Goal: Transaction & Acquisition: Obtain resource

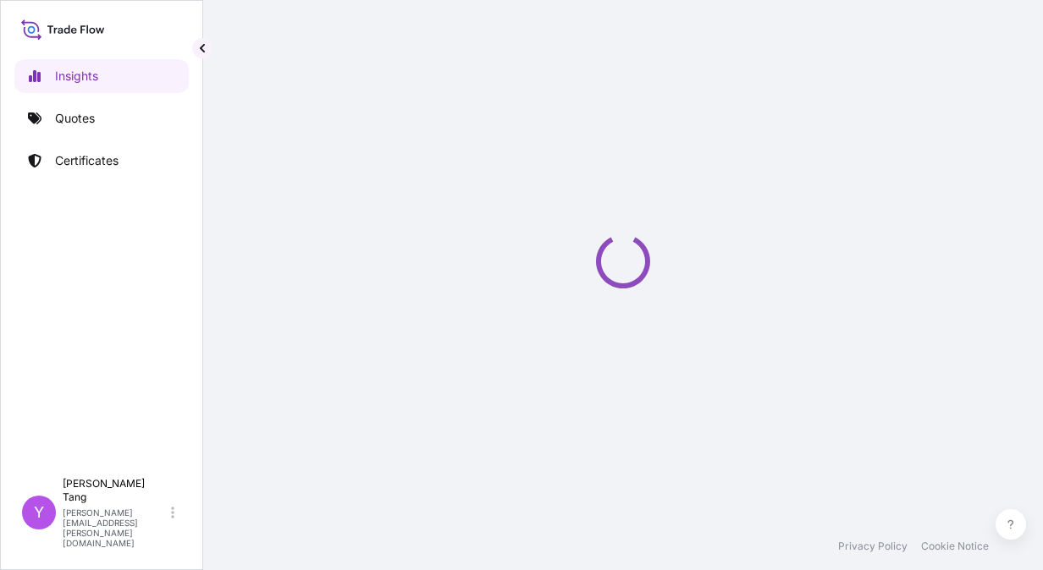
select select "2025"
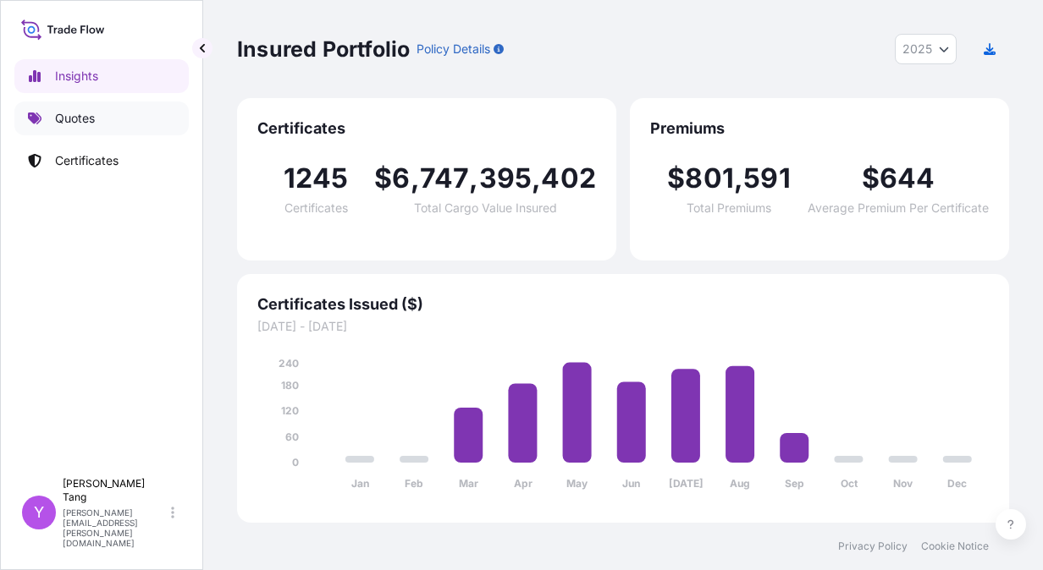
click at [89, 125] on p "Quotes" at bounding box center [75, 118] width 40 height 17
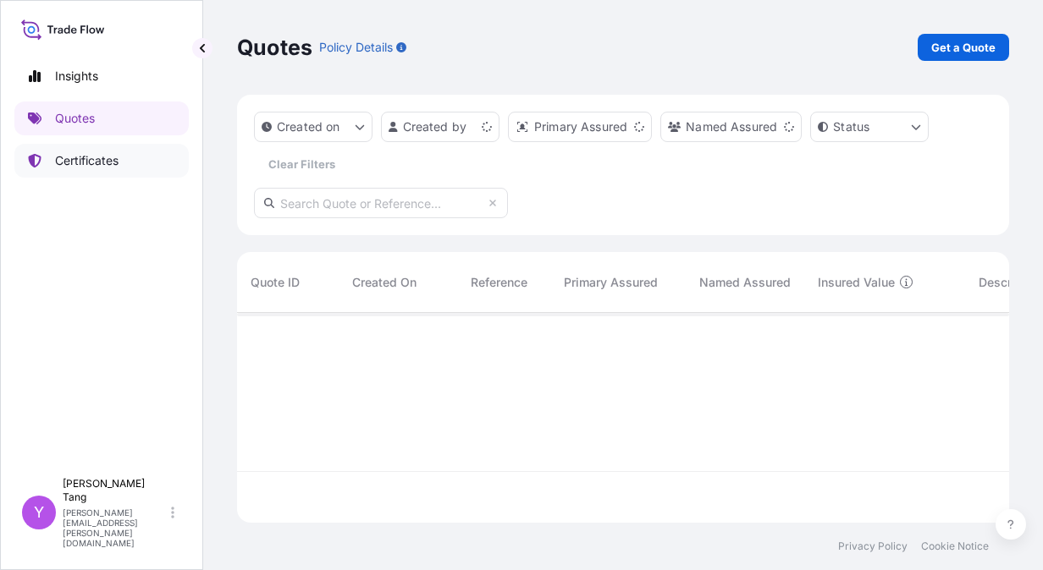
scroll to position [206, 759]
drag, startPoint x: 944, startPoint y: 61, endPoint x: 958, endPoint y: 50, distance: 17.4
click at [948, 59] on div "Quotes Policy Details Get a Quote" at bounding box center [623, 47] width 772 height 95
click at [959, 50] on p "Get a Quote" at bounding box center [963, 47] width 64 height 17
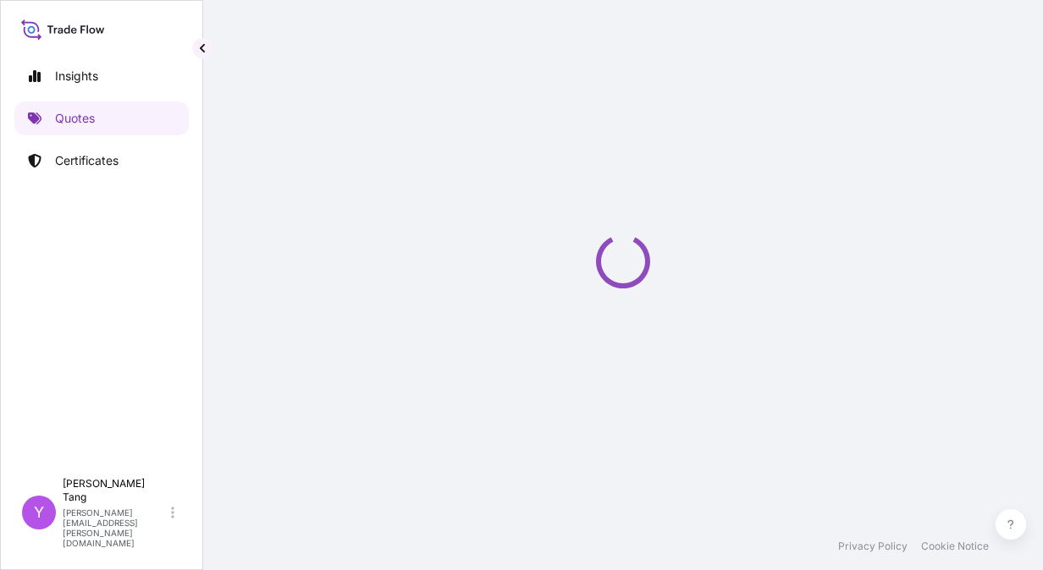
scroll to position [27, 0]
select select "Sea"
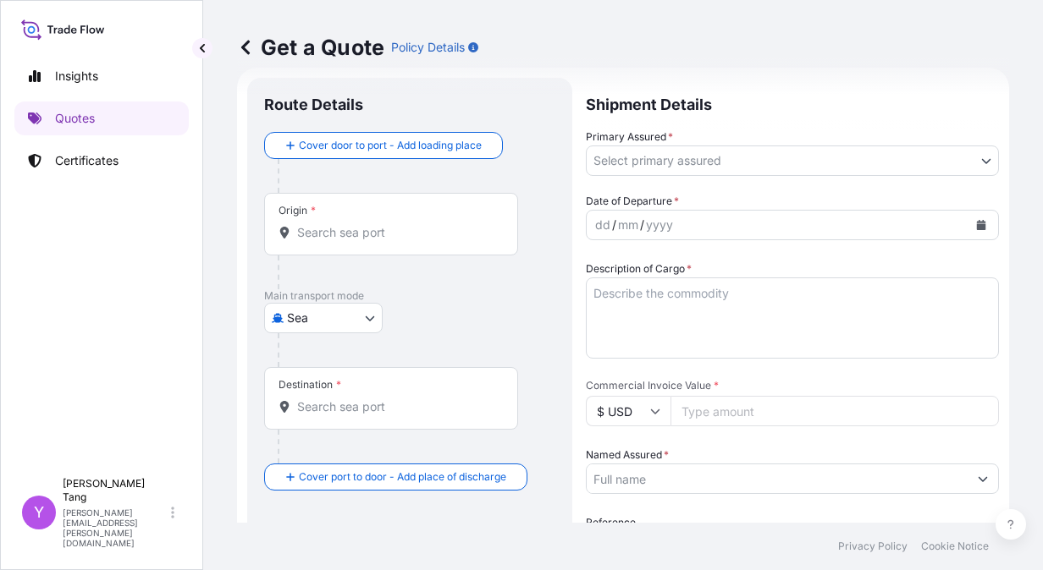
click at [333, 237] on input "Origin *" at bounding box center [397, 232] width 200 height 17
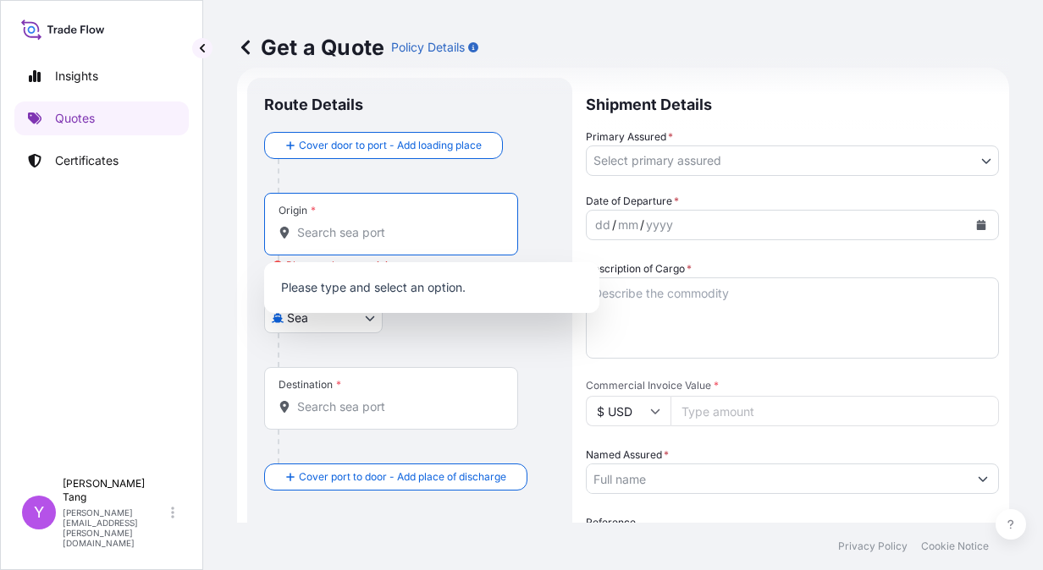
click at [349, 239] on input "Origin * Please select an origin" at bounding box center [397, 232] width 200 height 17
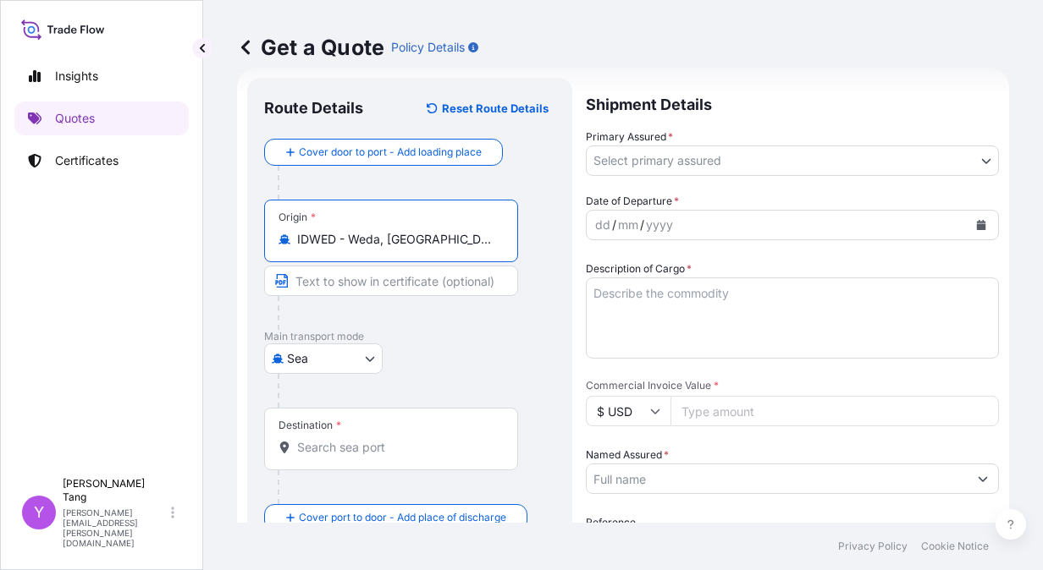
type input "IDWED - Weda, [GEOGRAPHIC_DATA]"
click at [339, 439] on input "Destination *" at bounding box center [397, 447] width 200 height 17
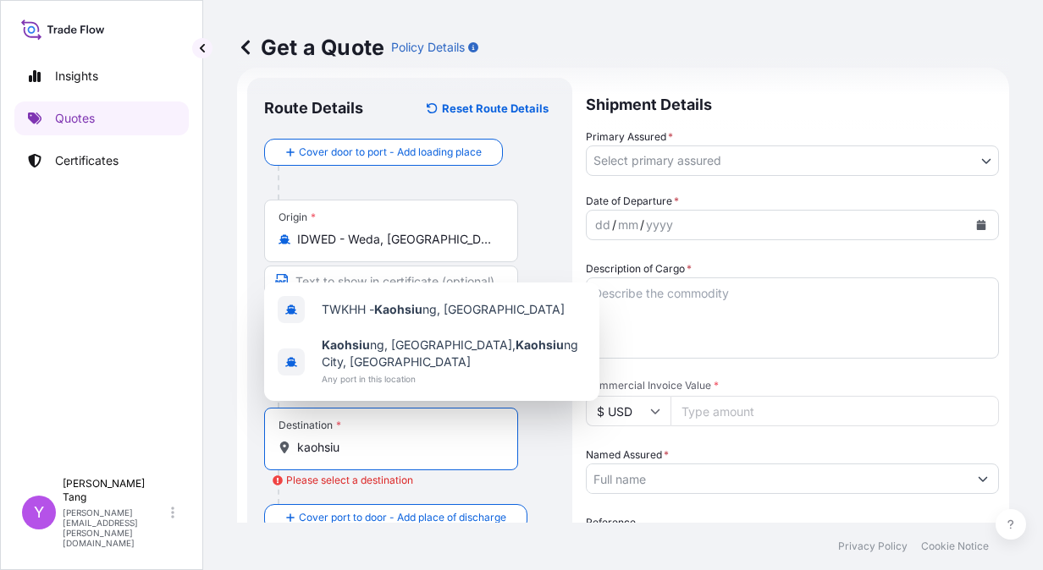
drag, startPoint x: 365, startPoint y: 441, endPoint x: 162, endPoint y: 434, distance: 202.4
click at [162, 434] on div "Insights Quotes Certificates Y Yvette Tang yvette.tang@ixmetals.com Get a Quote…" at bounding box center [521, 285] width 1043 height 570
type input "\"
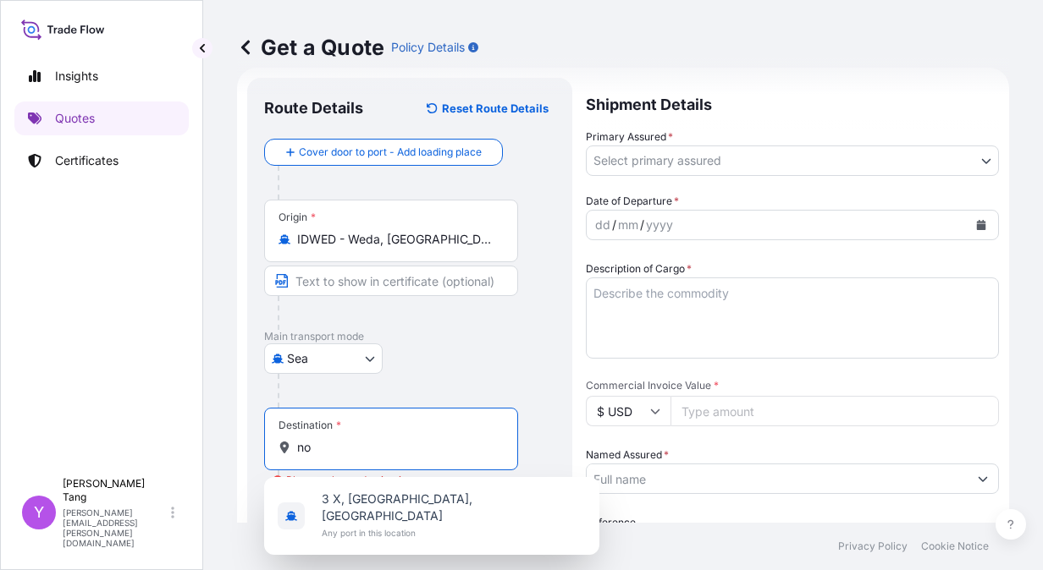
type input "n"
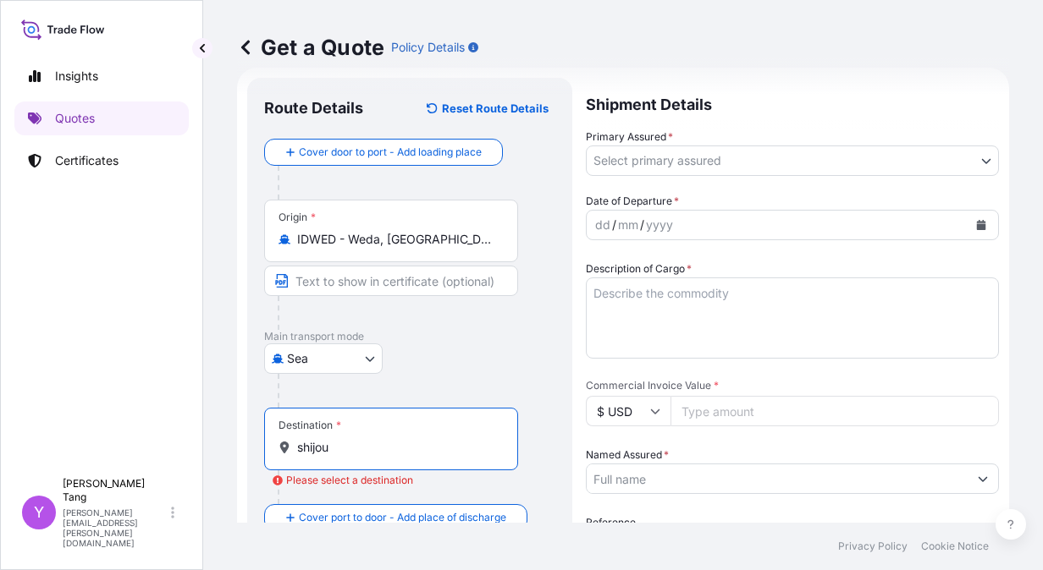
scroll to position [196, 0]
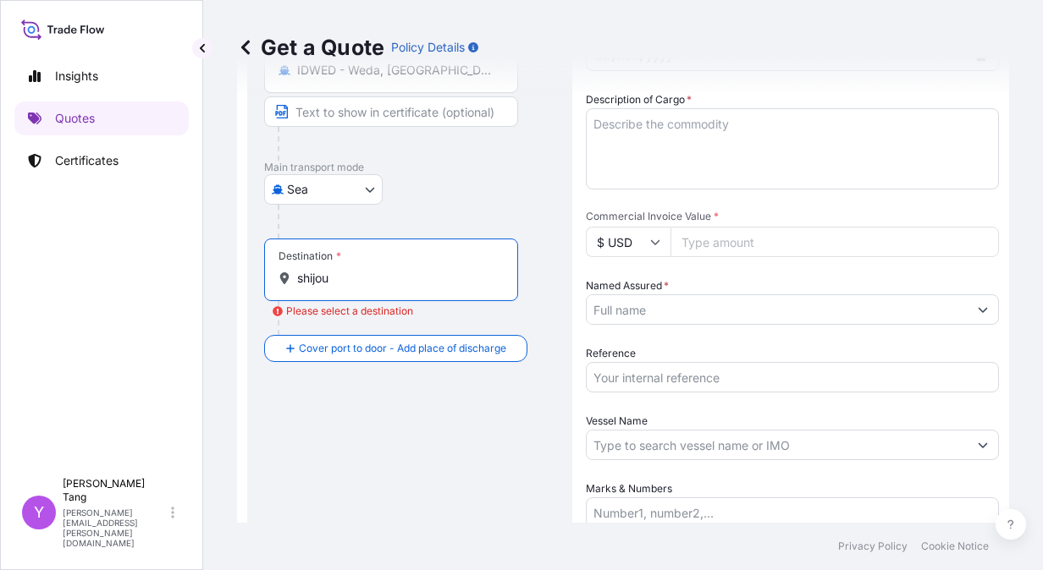
drag, startPoint x: 346, startPoint y: 286, endPoint x: 248, endPoint y: 278, distance: 98.5
click at [248, 278] on div "Route Details Reset Route Details Cover door to port - Add loading place Place …" at bounding box center [409, 282] width 325 height 746
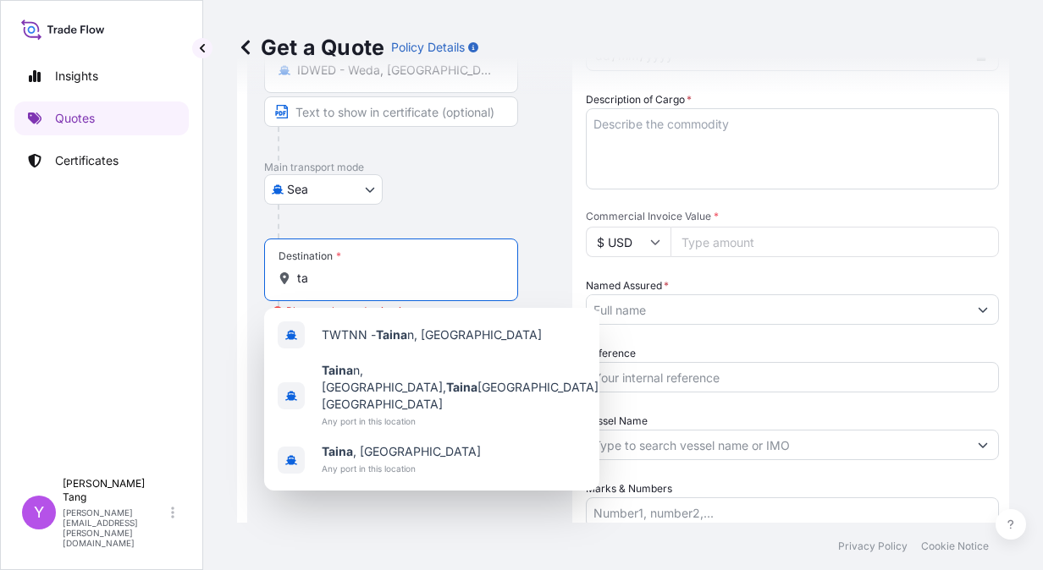
type input "t"
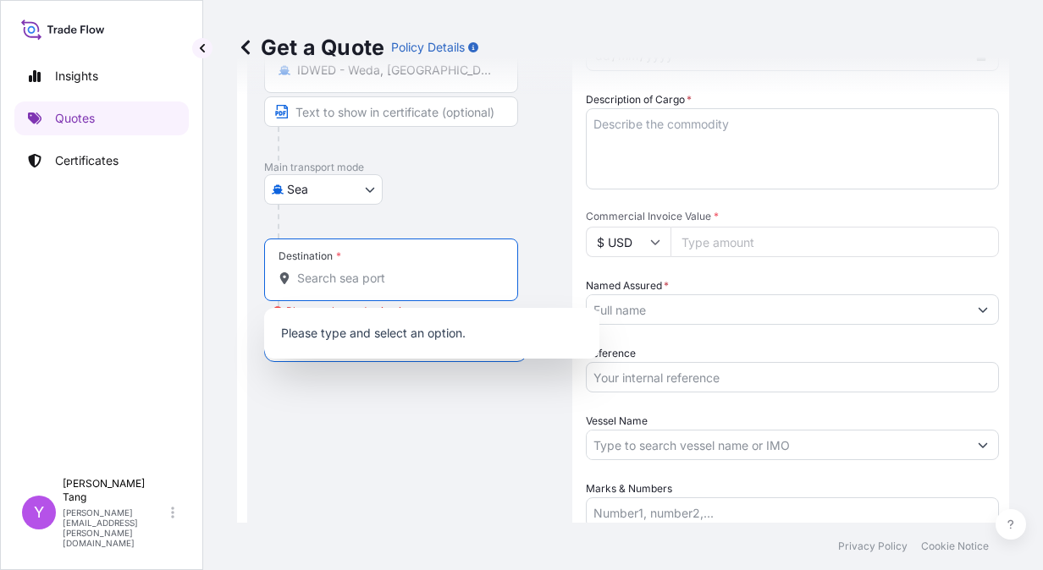
click at [349, 272] on input "Destination * Please select a destination" at bounding box center [397, 278] width 200 height 17
paste input "Yvette.Tang@ixmetals.com"
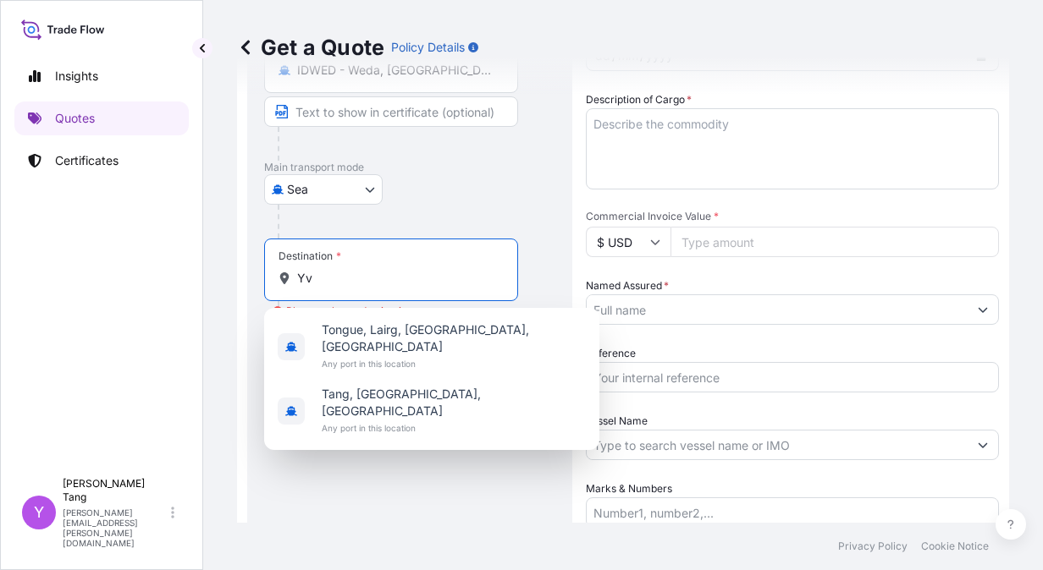
type input "Y"
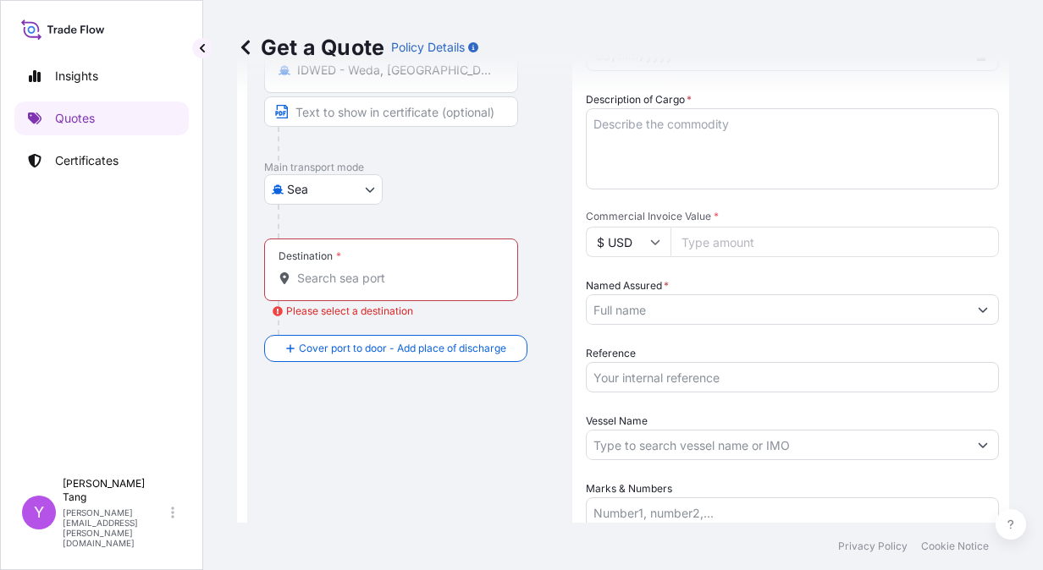
click at [397, 275] on input "Destination * Please select a destination" at bounding box center [397, 278] width 200 height 17
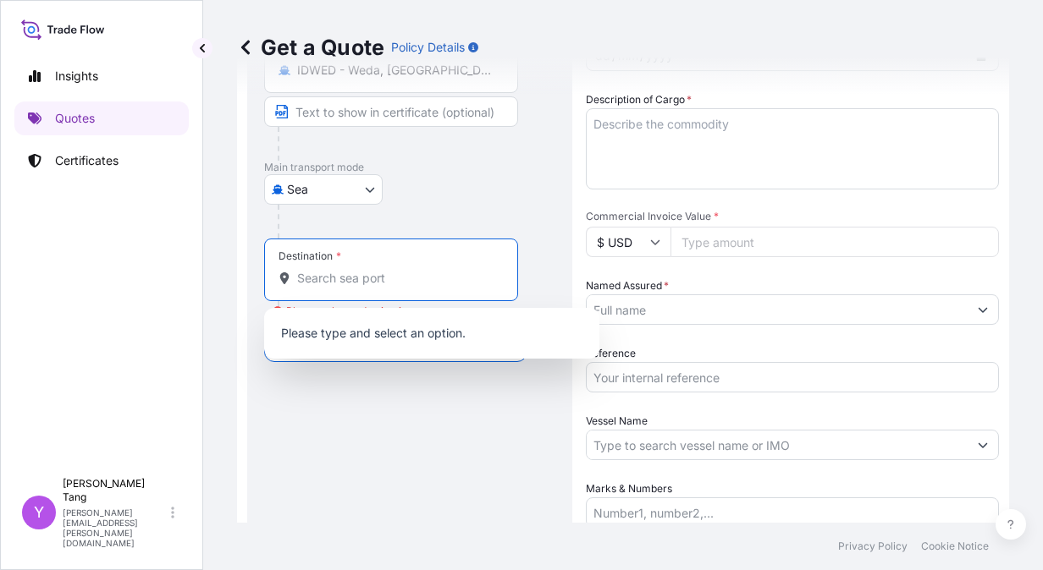
paste input "o.3-10 ShiJou Liau, chinShuei Li, YenShui Dist, Tainan City 73743, Taiwan, R.O…"
click at [352, 279] on input "o.3-10 ShiJou Liau, chinShuei Li, YenShui Dist, Tainan City 73743, Taiwan, R.O…" at bounding box center [397, 278] width 200 height 17
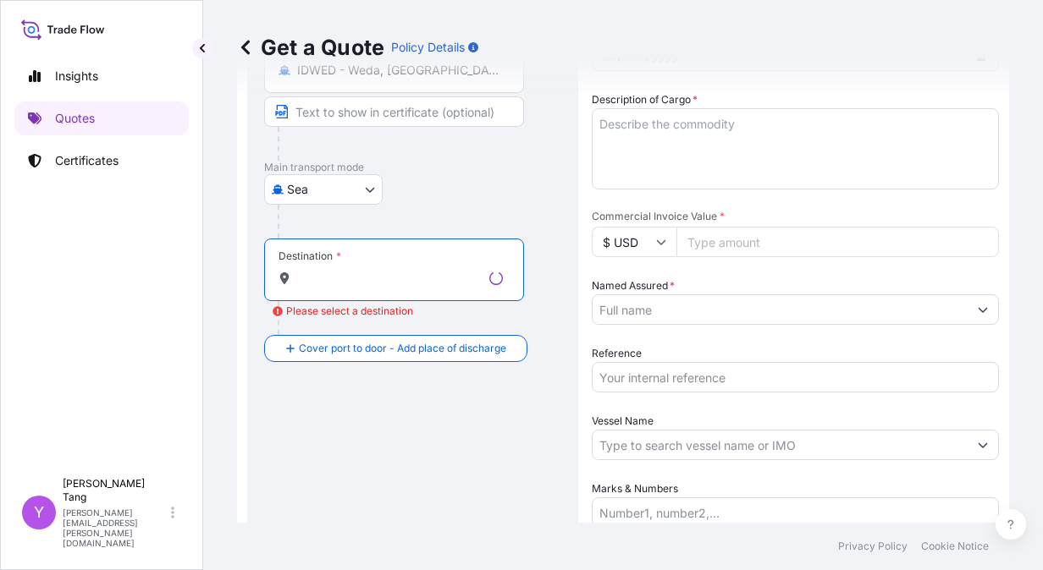
type input "o.3-10 ShiJou Liau, chinShuei Li, YenShui Dist, Tainan City 73743, Taiwan, R.O…"
click at [421, 443] on div "Route Details Reset Route Details Cover door to port - Add loading place Place …" at bounding box center [412, 282] width 297 height 712
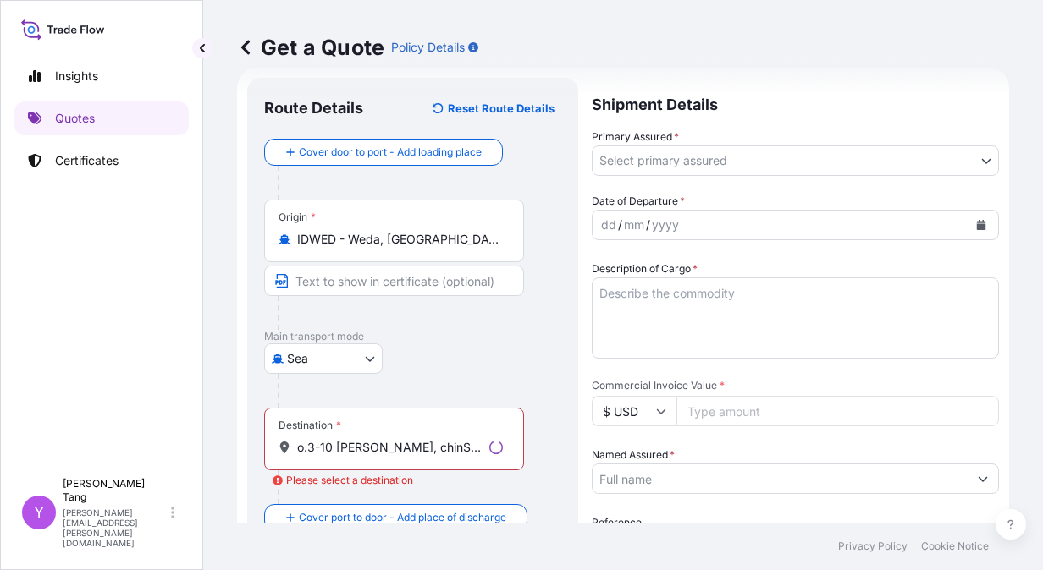
click at [710, 152] on body "Insights Quotes Certificates Y Yvette Tang yvette.tang@ixmetals.com Get a Quote…" at bounding box center [521, 285] width 1043 height 570
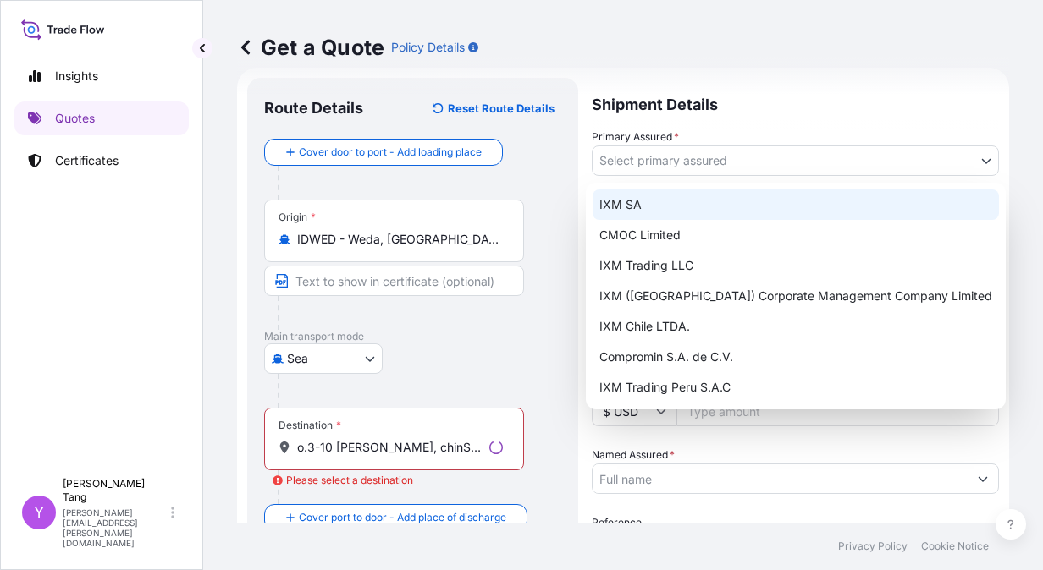
click at [674, 207] on div "IXM SA" at bounding box center [795, 205] width 406 height 30
select select "31846"
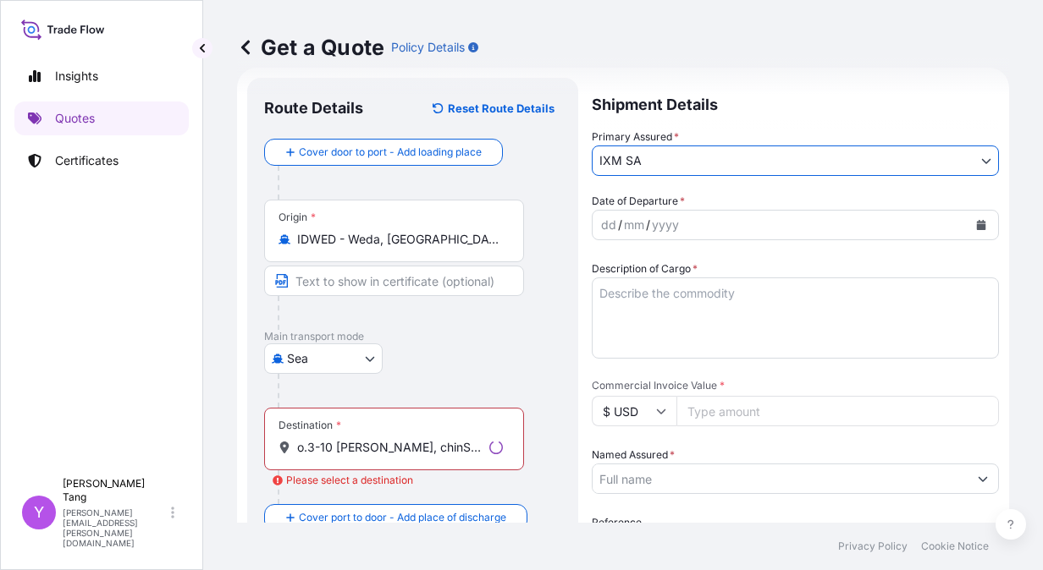
scroll to position [0, 0]
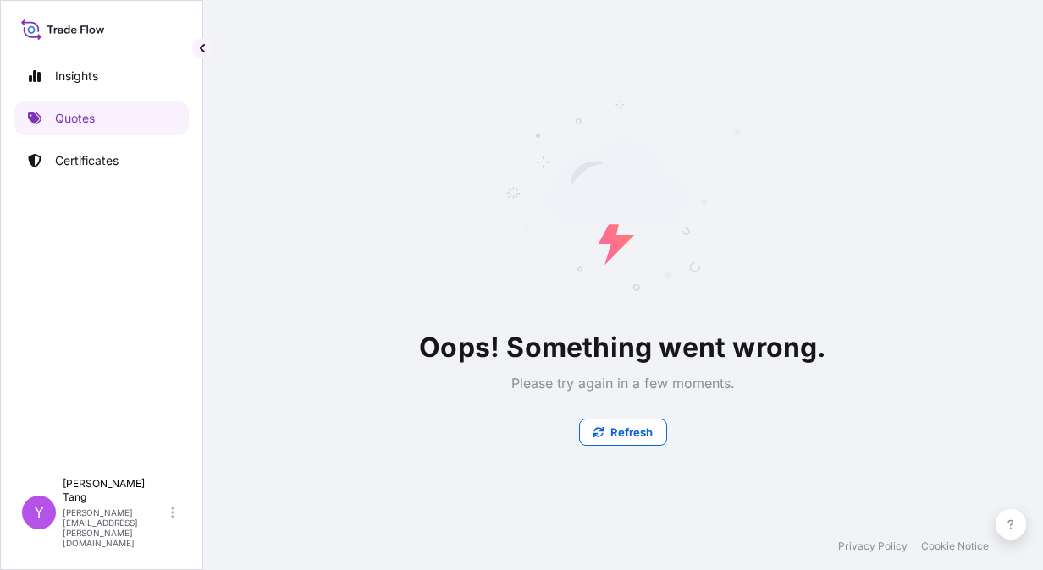
click at [634, 444] on button "Refresh" at bounding box center [623, 432] width 88 height 27
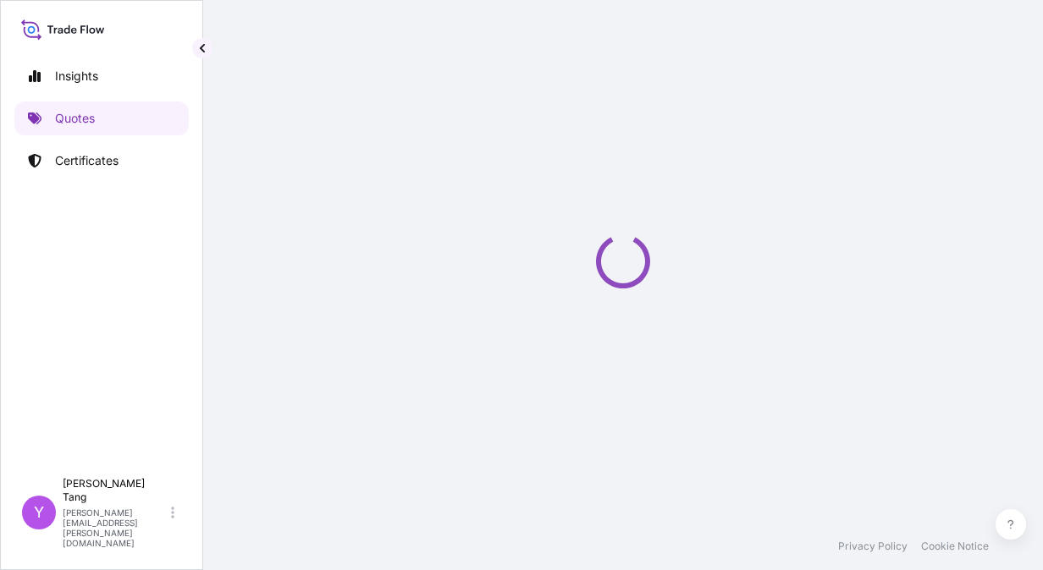
select select "Sea"
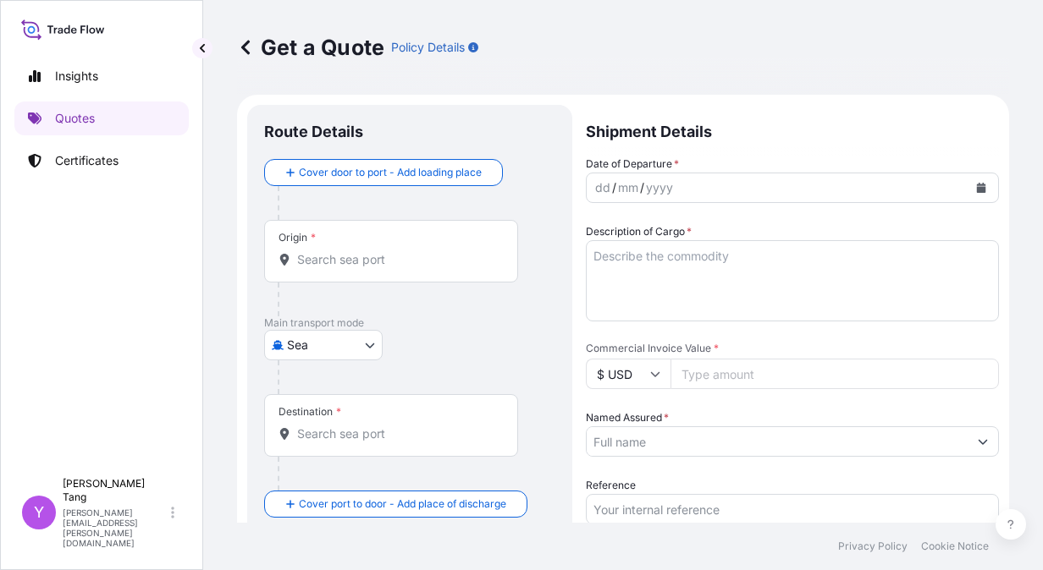
scroll to position [27, 0]
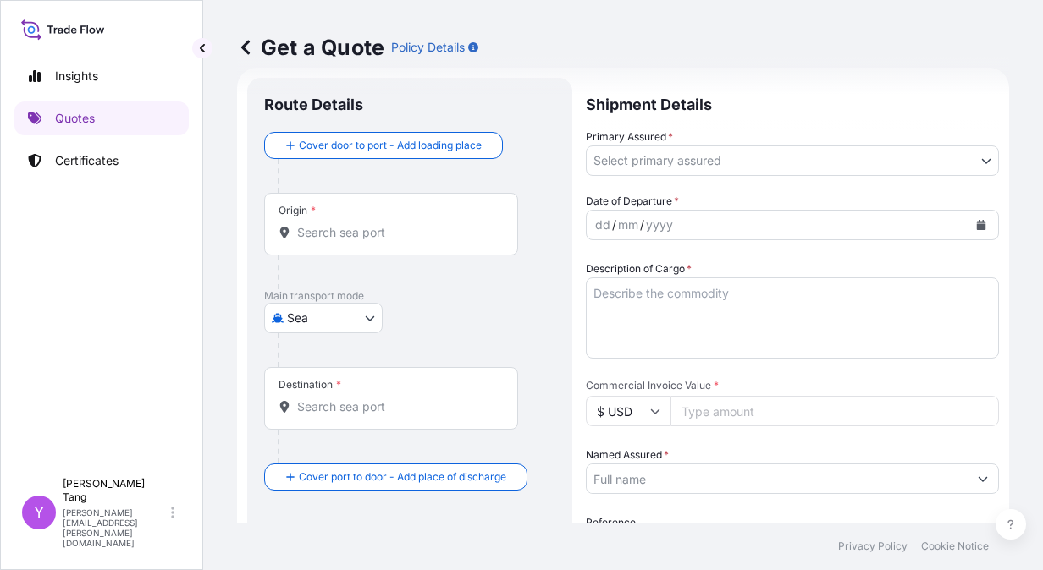
click at [356, 241] on div "Origin *" at bounding box center [391, 224] width 254 height 63
click at [356, 241] on input "Origin *" at bounding box center [397, 232] width 200 height 17
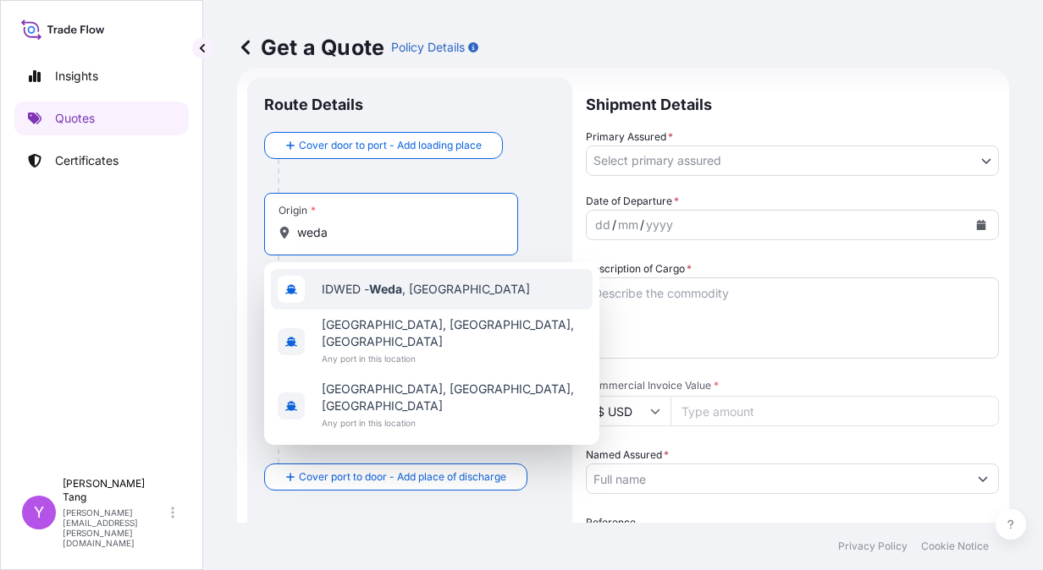
click at [391, 278] on div "IDWED - Weda , [GEOGRAPHIC_DATA]" at bounding box center [432, 289] width 322 height 41
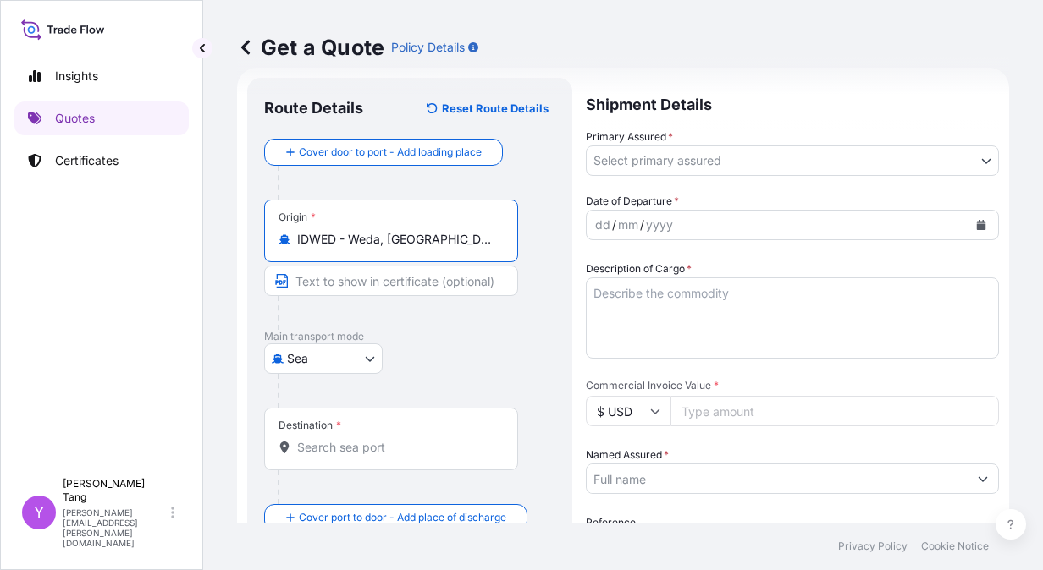
type input "IDWED - Weda, [GEOGRAPHIC_DATA]"
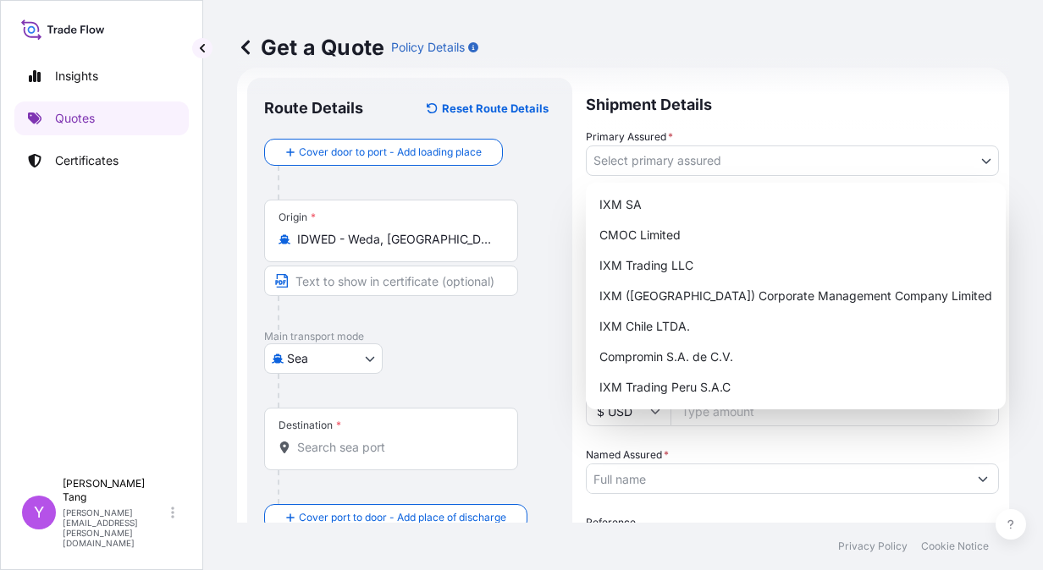
click at [933, 157] on body "3 options available. Insights Quotes Certificates Y [PERSON_NAME] [PERSON_NAME]…" at bounding box center [521, 285] width 1043 height 570
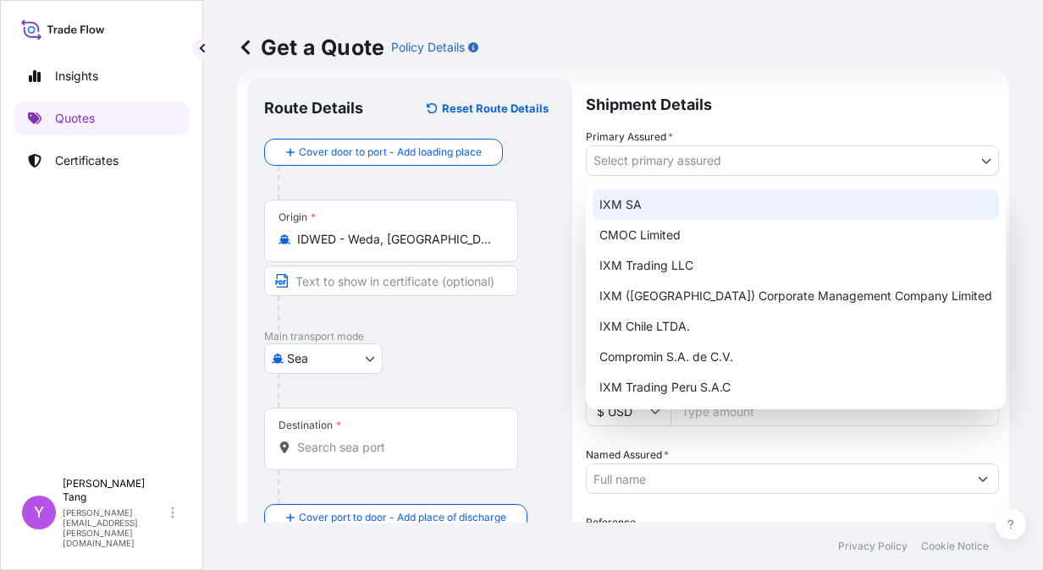
click at [644, 209] on div "IXM SA" at bounding box center [795, 205] width 406 height 30
select select "31846"
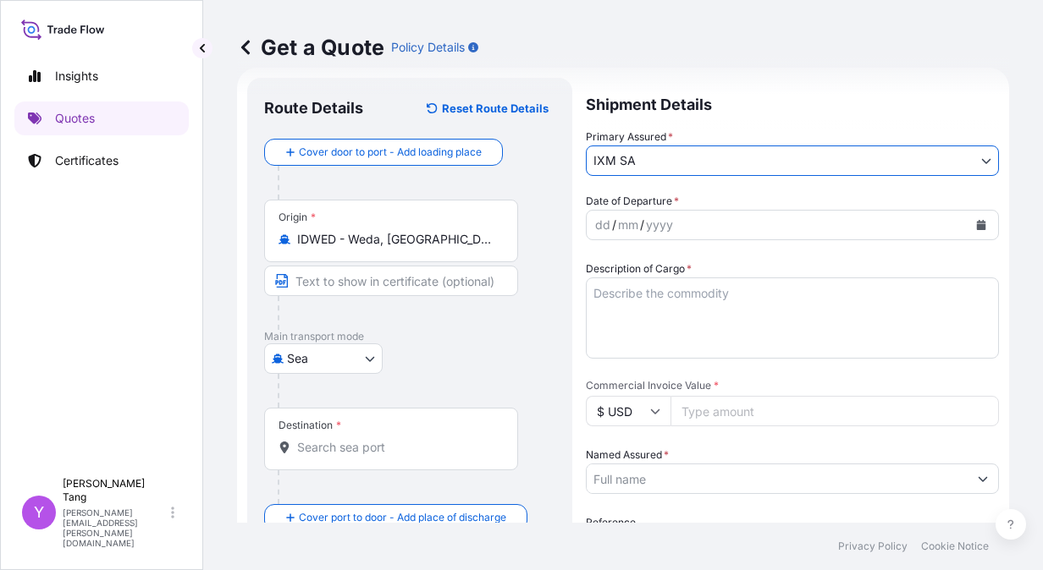
click at [973, 222] on button "Calendar" at bounding box center [980, 225] width 27 height 27
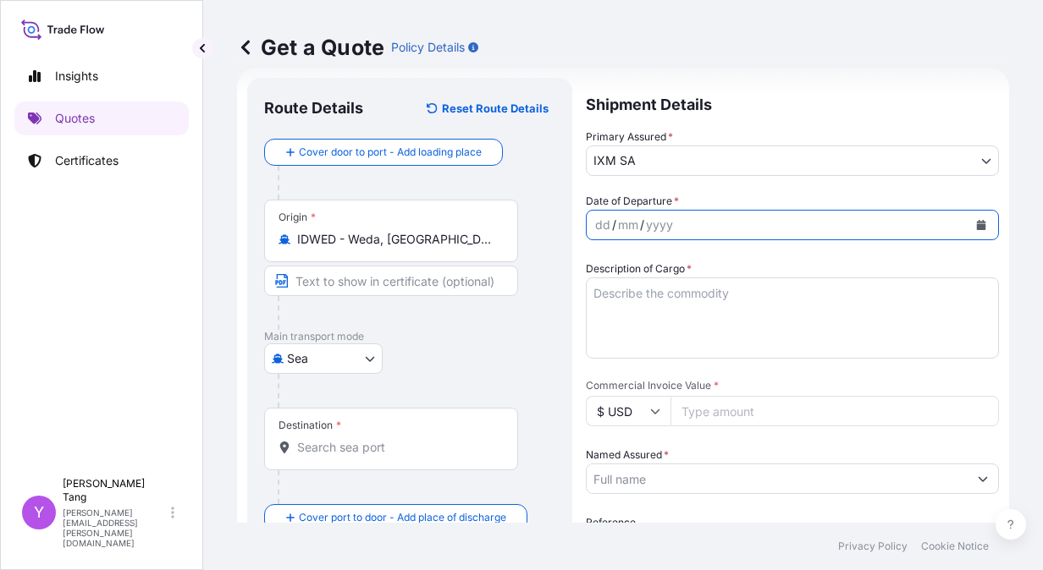
click at [977, 223] on icon "Calendar" at bounding box center [981, 225] width 9 height 10
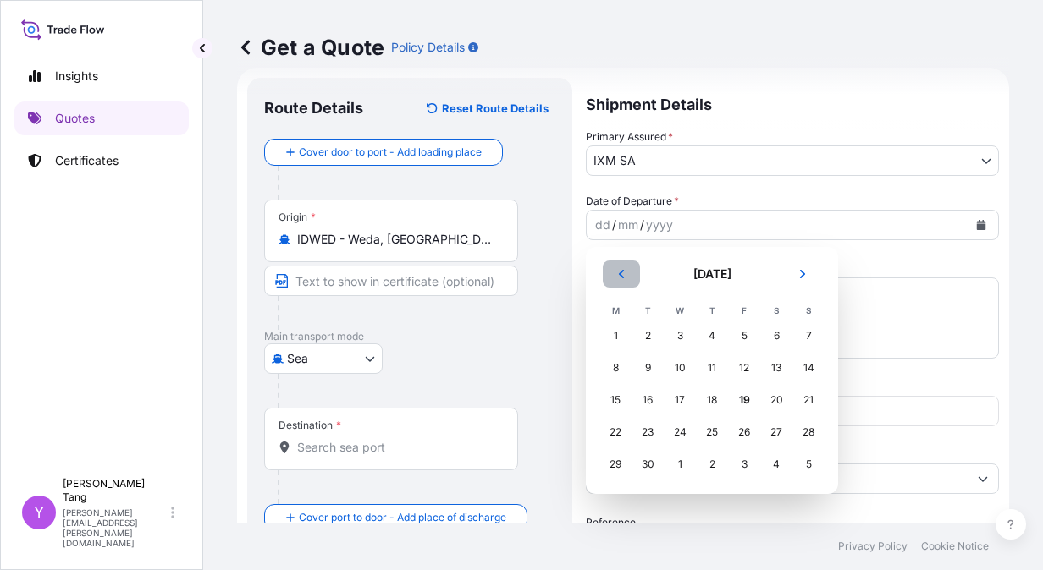
click at [630, 269] on button "Previous" at bounding box center [621, 274] width 37 height 27
click at [746, 402] on div "15" at bounding box center [744, 400] width 30 height 30
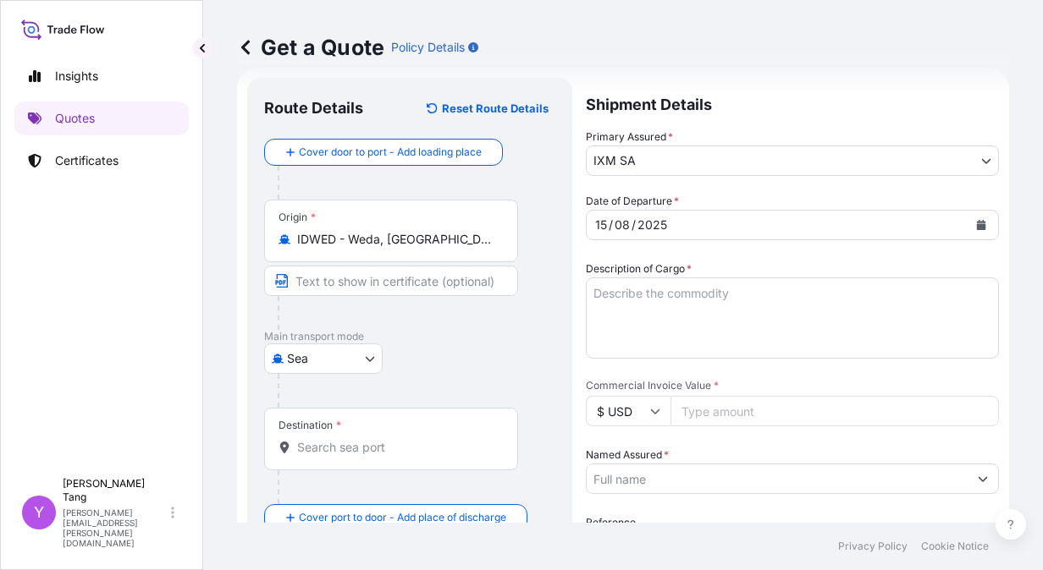
click at [967, 225] on button "Calendar" at bounding box center [980, 225] width 27 height 27
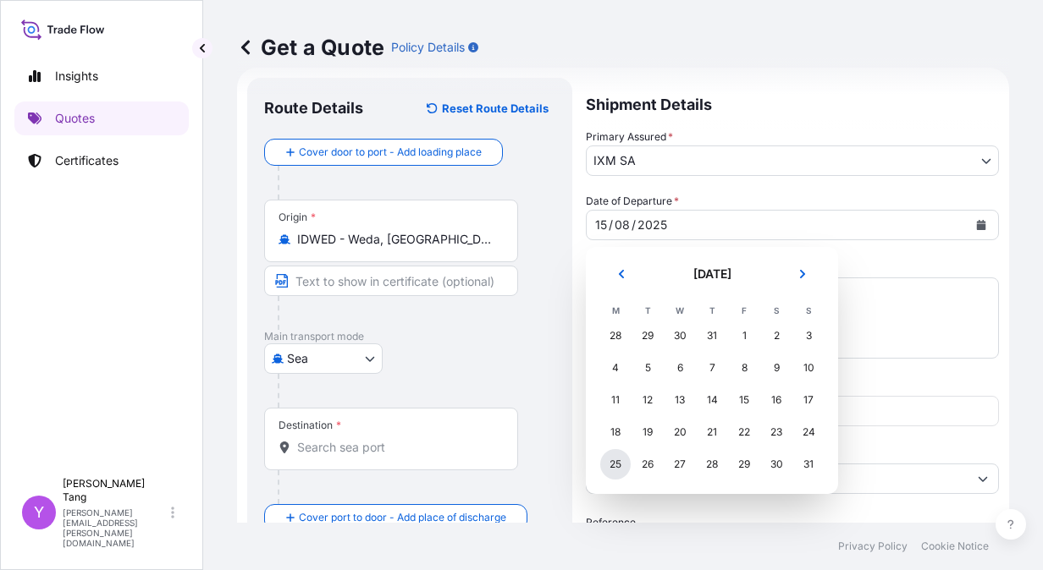
click at [614, 463] on div "25" at bounding box center [615, 464] width 30 height 30
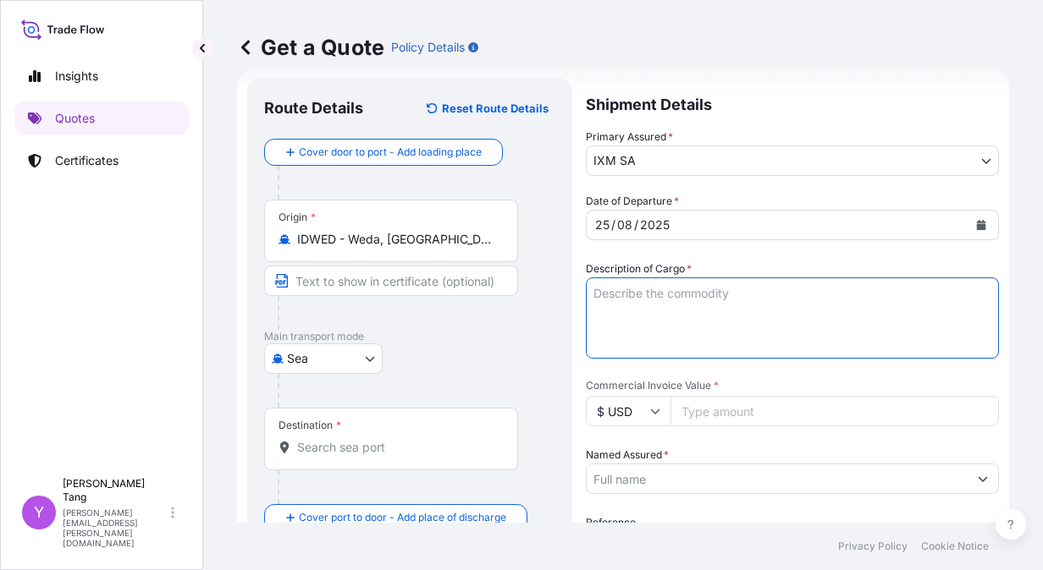
click at [643, 300] on textarea "Description of Cargo *" at bounding box center [792, 318] width 413 height 81
click at [740, 305] on textarea "Description of Cargo *" at bounding box center [792, 318] width 413 height 81
paste textarea "NICKEL RIBS"
type textarea "NICKEL RIBS"
click at [734, 404] on input "Commercial Invoice Value *" at bounding box center [834, 411] width 328 height 30
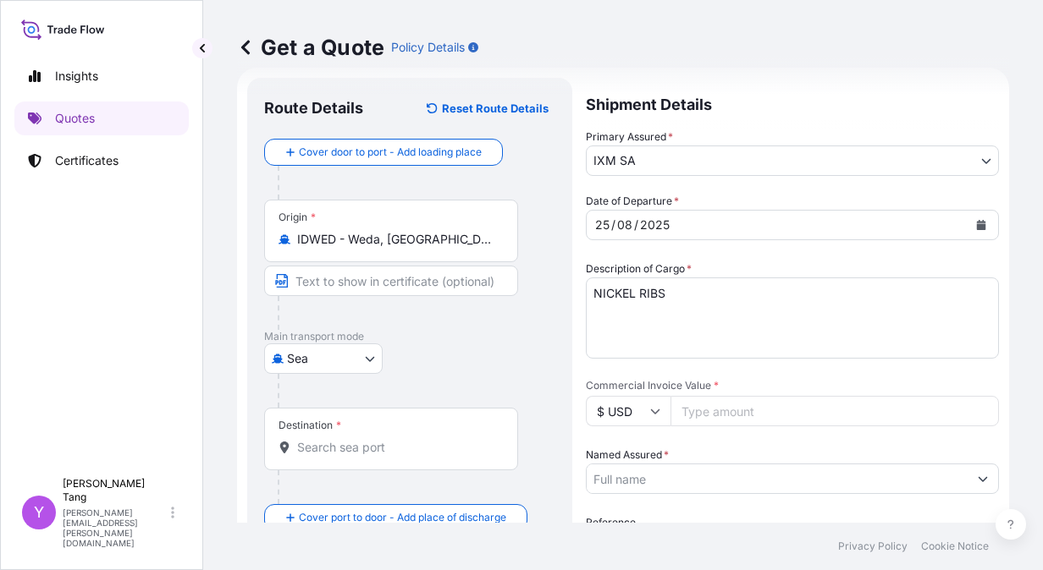
paste input "442409.74"
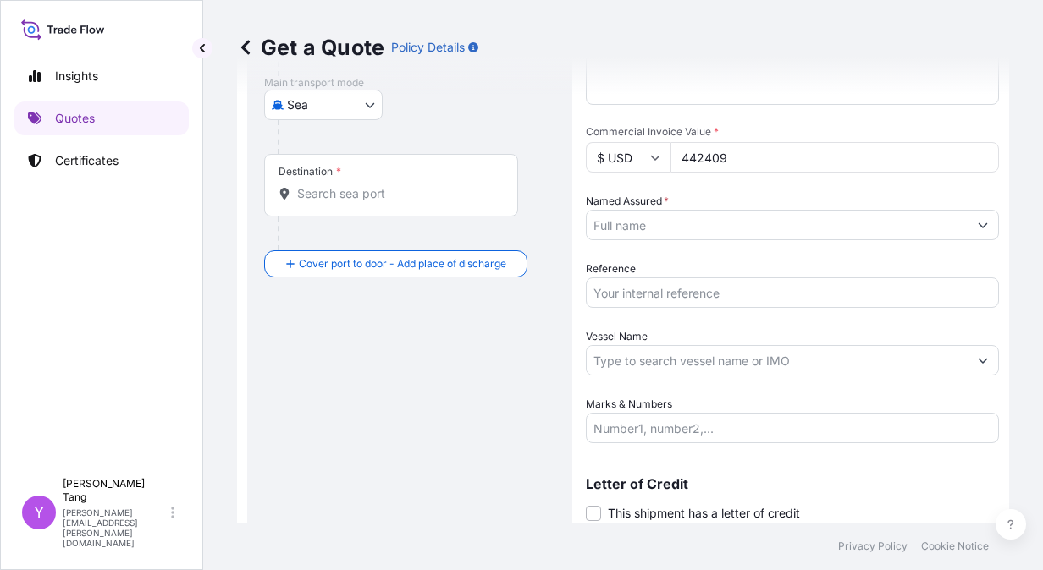
type input "442409"
click at [708, 228] on input "Named Assured *" at bounding box center [776, 225] width 381 height 30
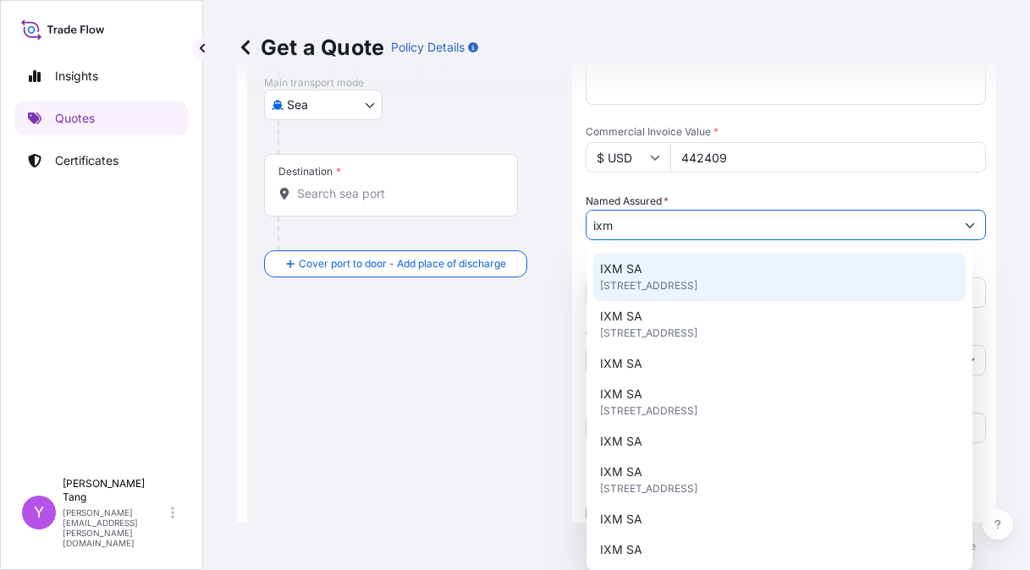
click at [691, 269] on div "IXM SA [STREET_ADDRESS]" at bounding box center [779, 277] width 372 height 47
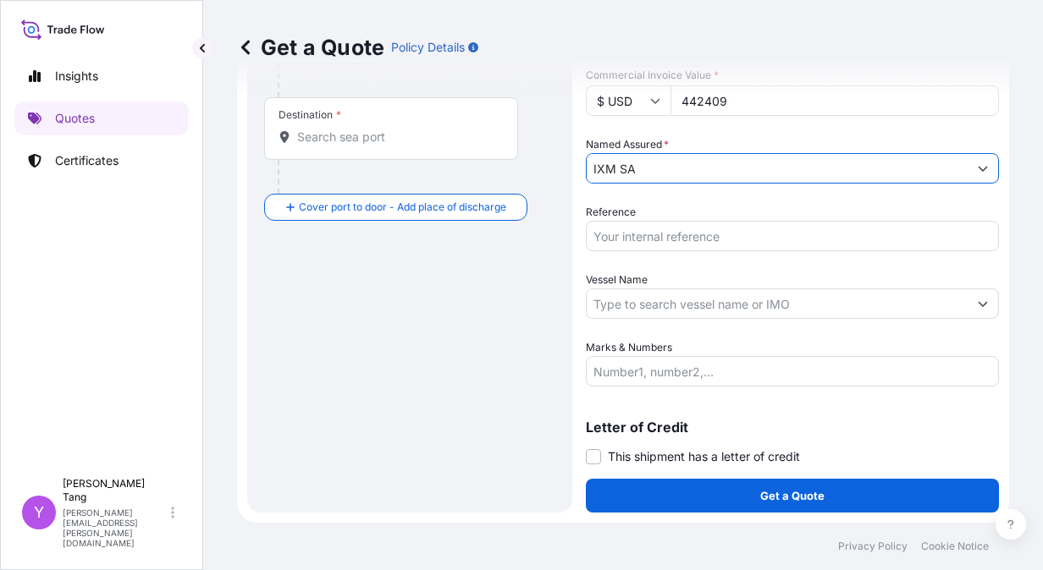
scroll to position [0, 0]
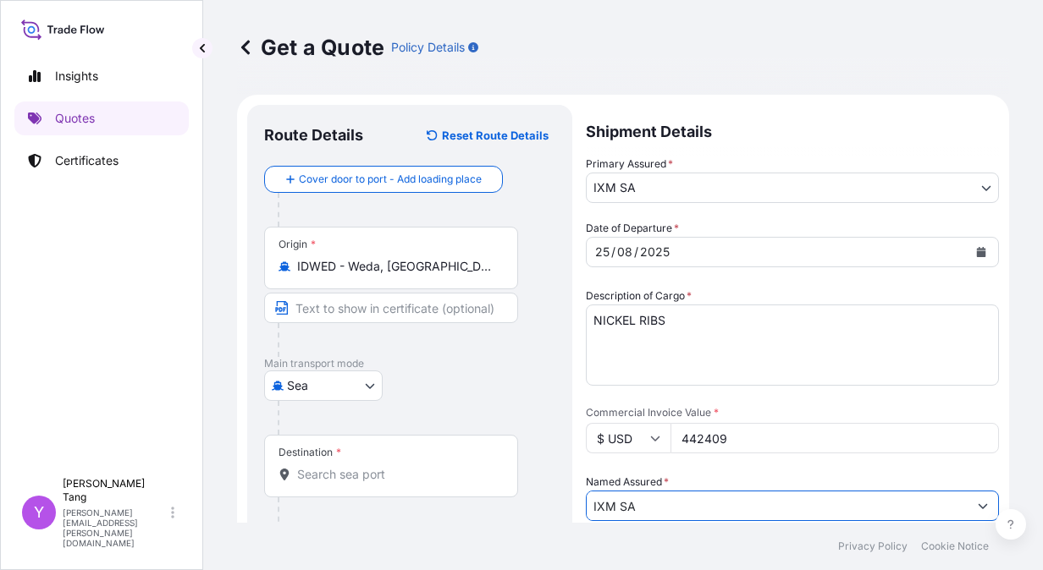
type input "IXM SA"
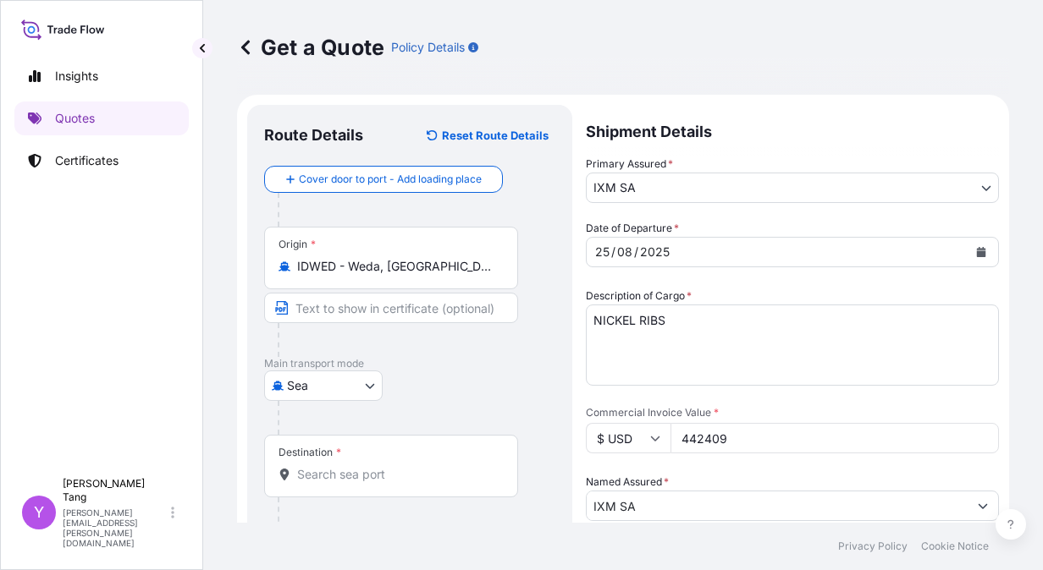
click at [385, 483] on div "Destination *" at bounding box center [391, 466] width 254 height 63
click at [385, 483] on input "Destination *" at bounding box center [397, 474] width 200 height 17
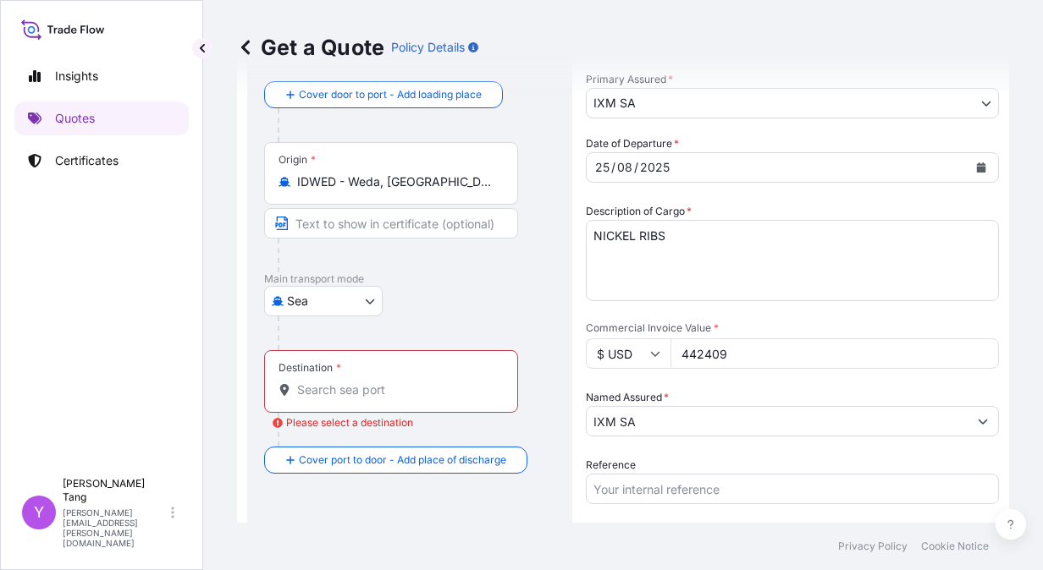
click at [341, 389] on input "Destination * Please select a destination" at bounding box center [397, 390] width 200 height 17
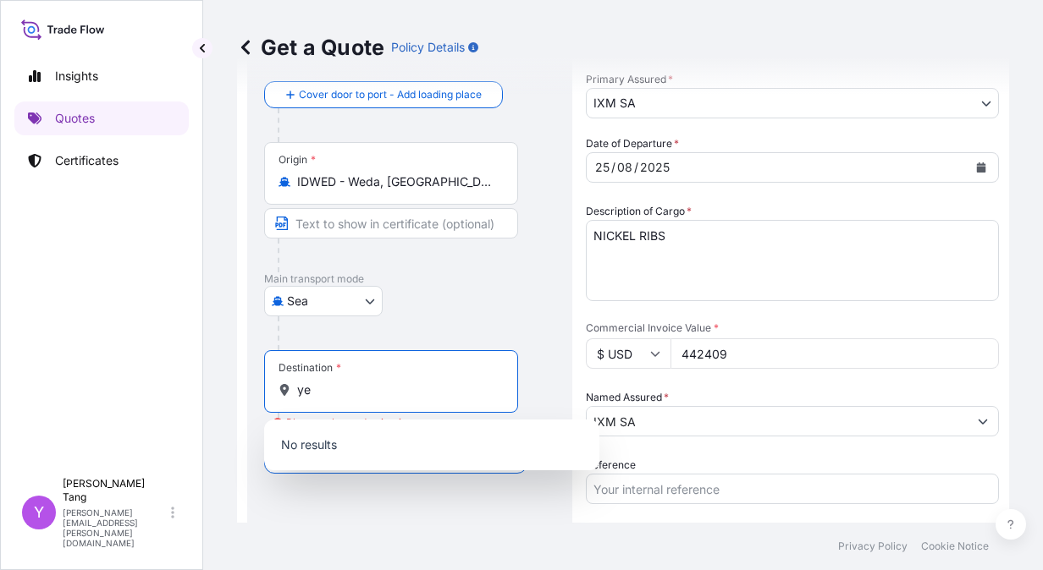
type input "y"
type input "s"
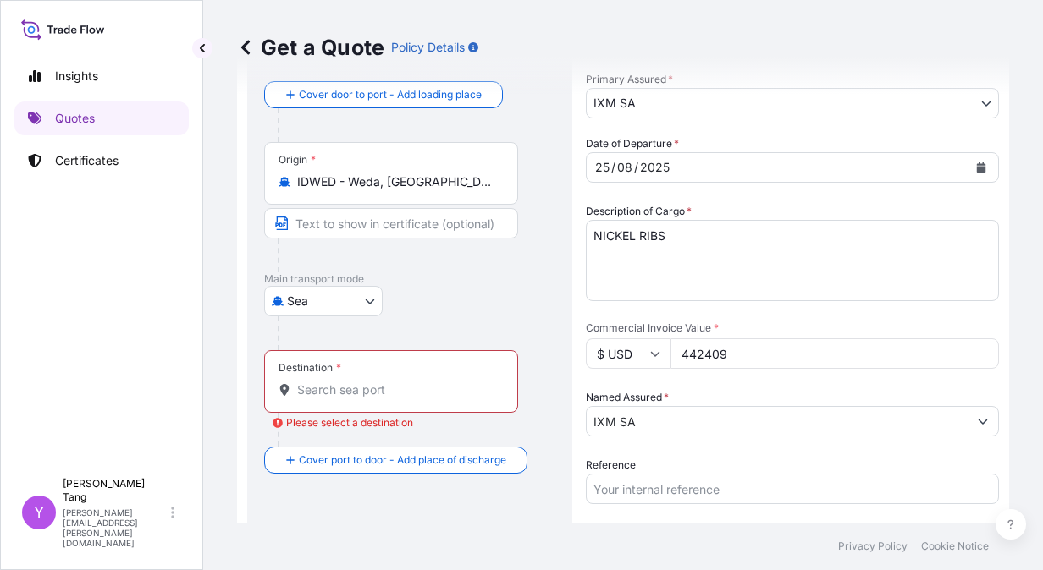
click at [321, 402] on div "Destination *" at bounding box center [391, 381] width 254 height 63
click at [321, 399] on input "Destination * Please select a destination" at bounding box center [397, 390] width 200 height 17
click at [324, 393] on input "Destination * Please select a destination" at bounding box center [397, 390] width 200 height 17
click at [347, 389] on input "Destination * Please select a destination" at bounding box center [397, 390] width 200 height 17
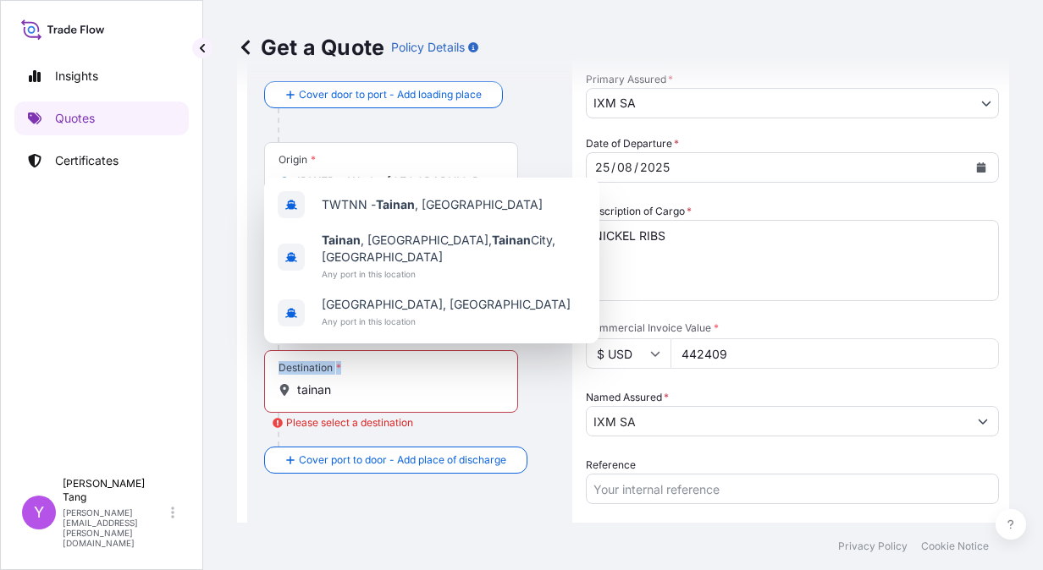
drag, startPoint x: 355, startPoint y: 399, endPoint x: 243, endPoint y: 390, distance: 112.9
click at [243, 390] on form "Route Details Reset Route Details Cover door to port - Add loading place Place …" at bounding box center [623, 393] width 772 height 766
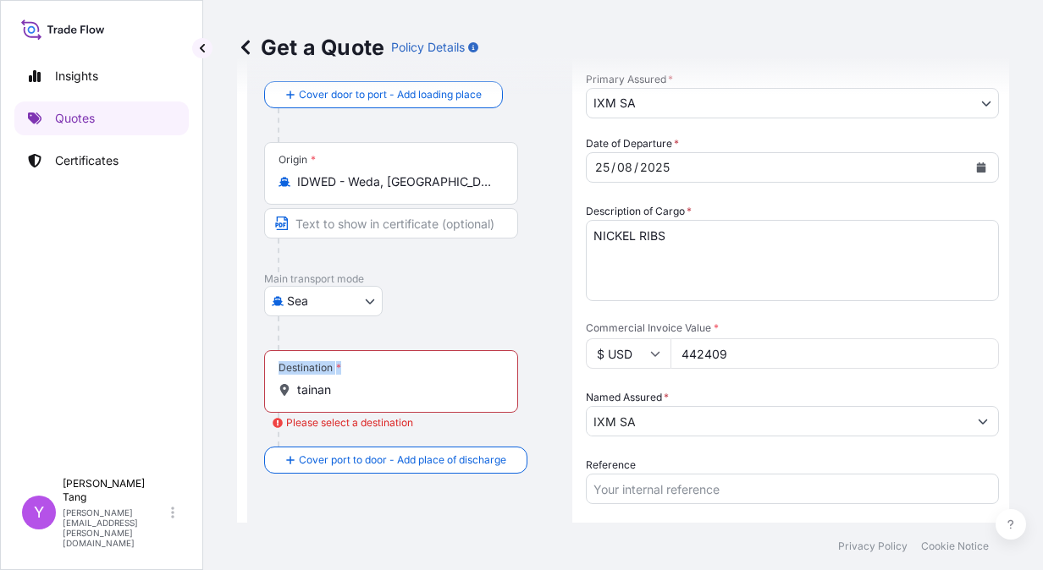
drag, startPoint x: 243, startPoint y: 390, endPoint x: 339, endPoint y: 388, distance: 96.5
click at [339, 388] on input "tainan" at bounding box center [397, 390] width 200 height 17
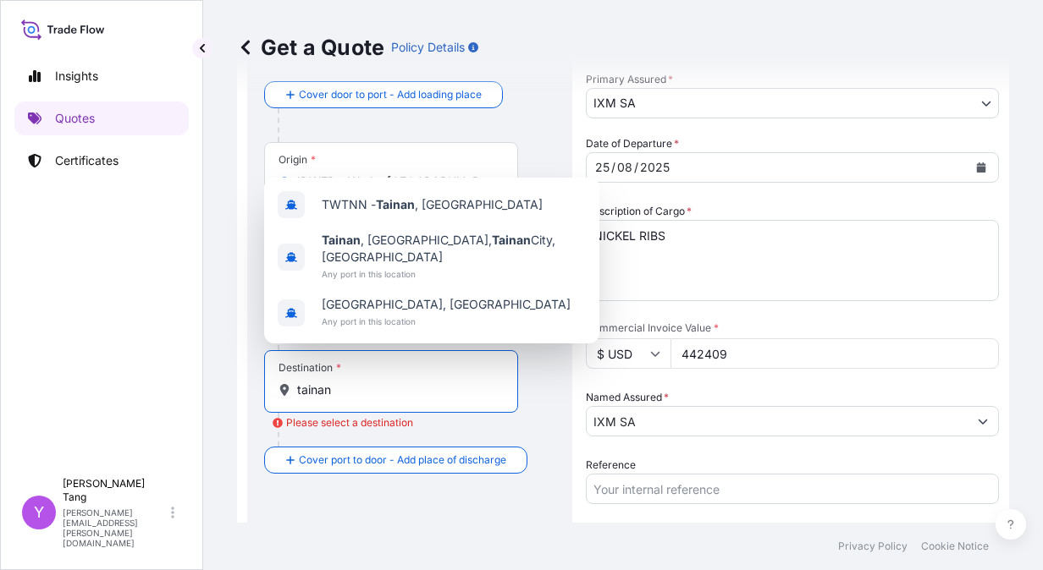
drag, startPoint x: 336, startPoint y: 395, endPoint x: 290, endPoint y: 392, distance: 45.8
click at [290, 392] on div "tainan" at bounding box center [390, 390] width 225 height 17
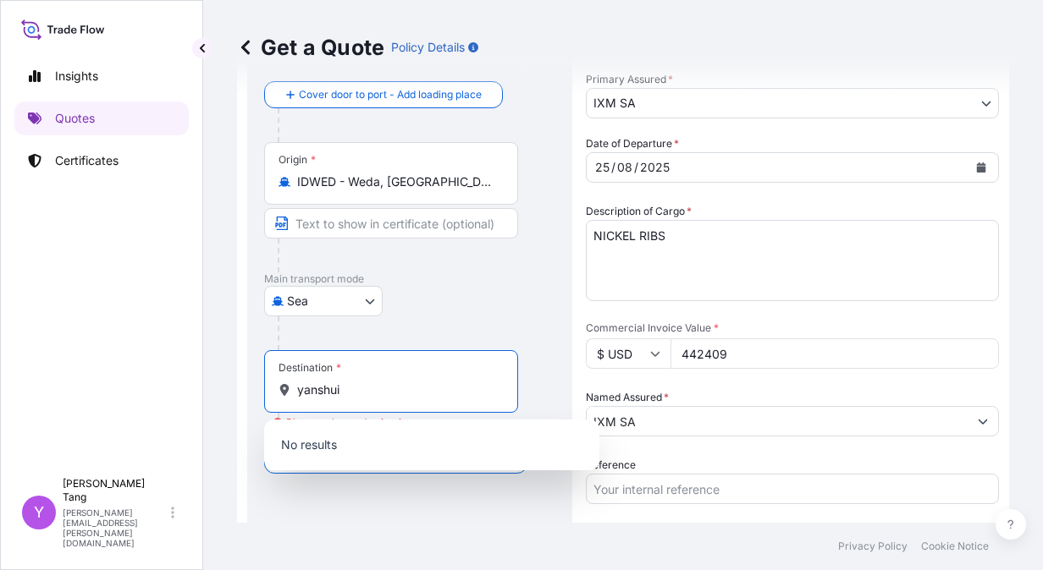
drag, startPoint x: 349, startPoint y: 395, endPoint x: 254, endPoint y: 392, distance: 94.8
click at [254, 392] on div "Route Details Reset Route Details Cover door to port - Add loading place Place …" at bounding box center [409, 393] width 325 height 746
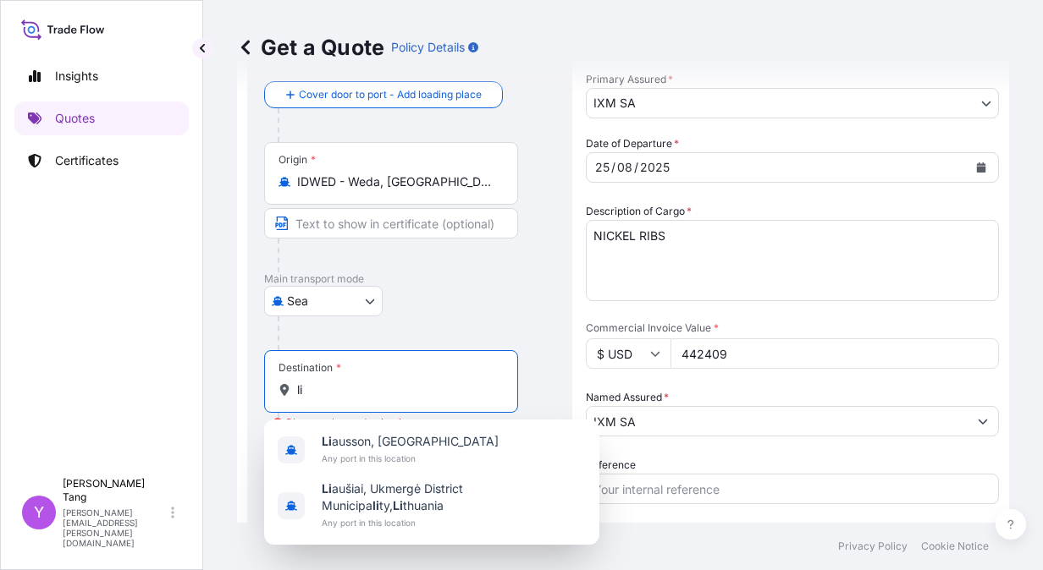
type input "l"
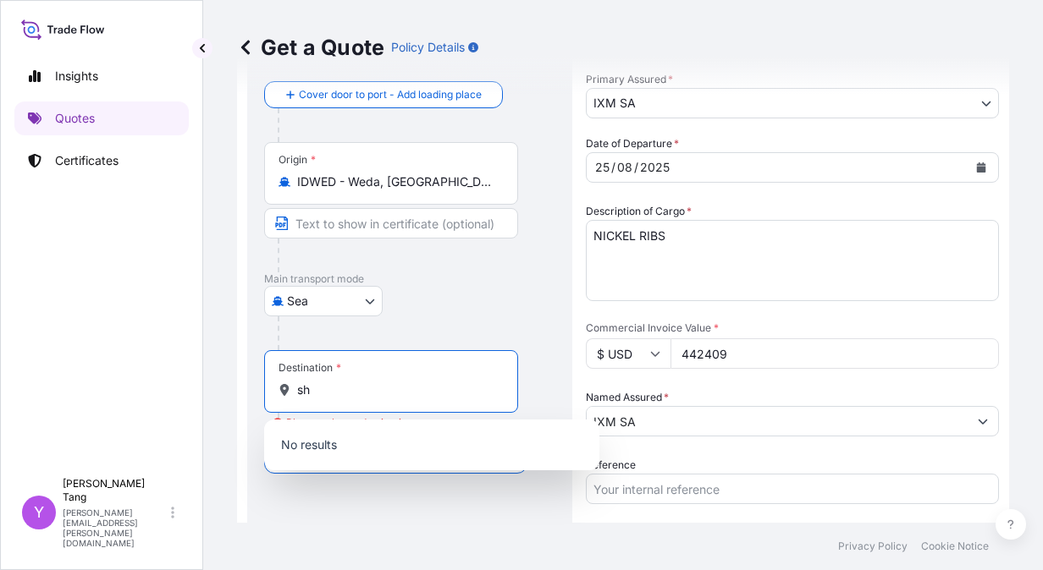
type input "s"
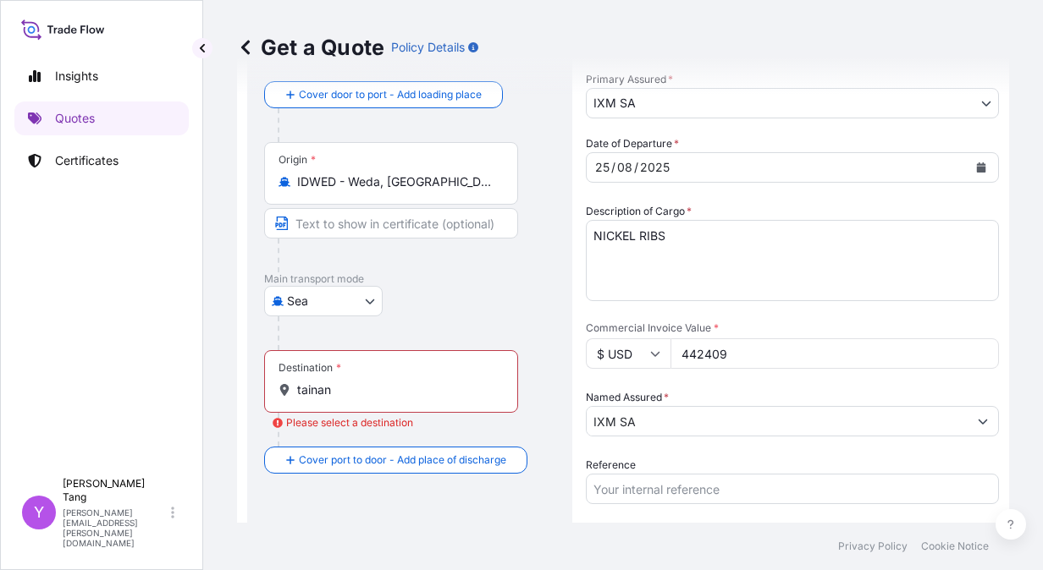
click at [318, 397] on input "tainan" at bounding box center [397, 390] width 200 height 17
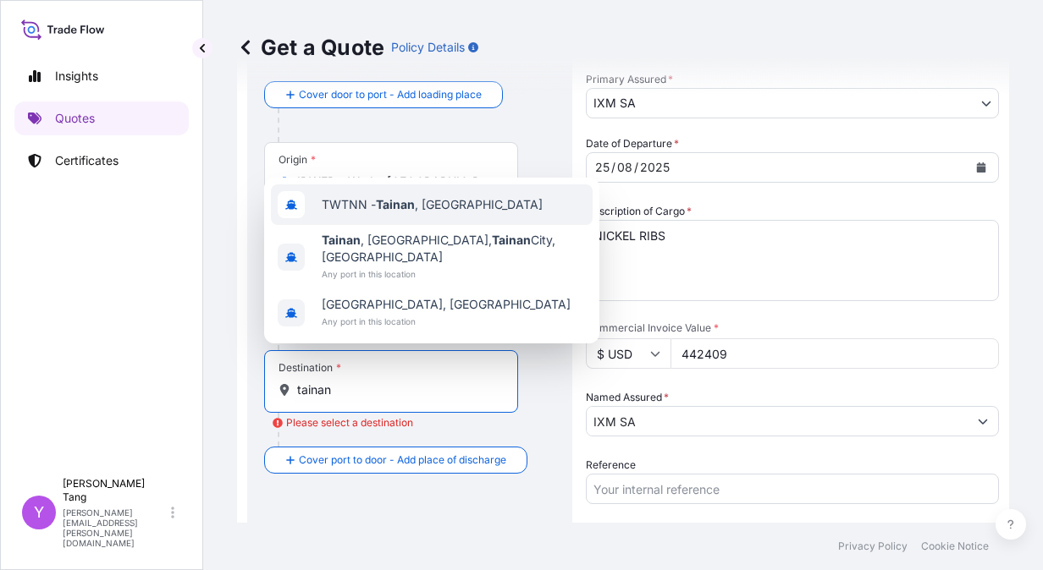
click at [539, 216] on div "TWTNN - [GEOGRAPHIC_DATA] , [GEOGRAPHIC_DATA]" at bounding box center [432, 204] width 322 height 41
type input "TWTNN - [GEOGRAPHIC_DATA], [GEOGRAPHIC_DATA]"
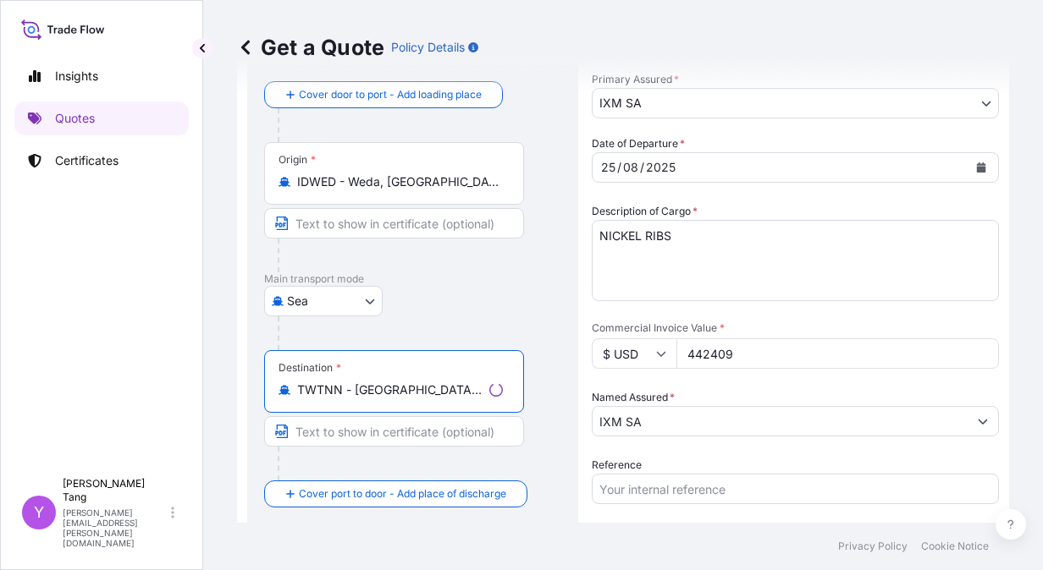
scroll to position [338, 0]
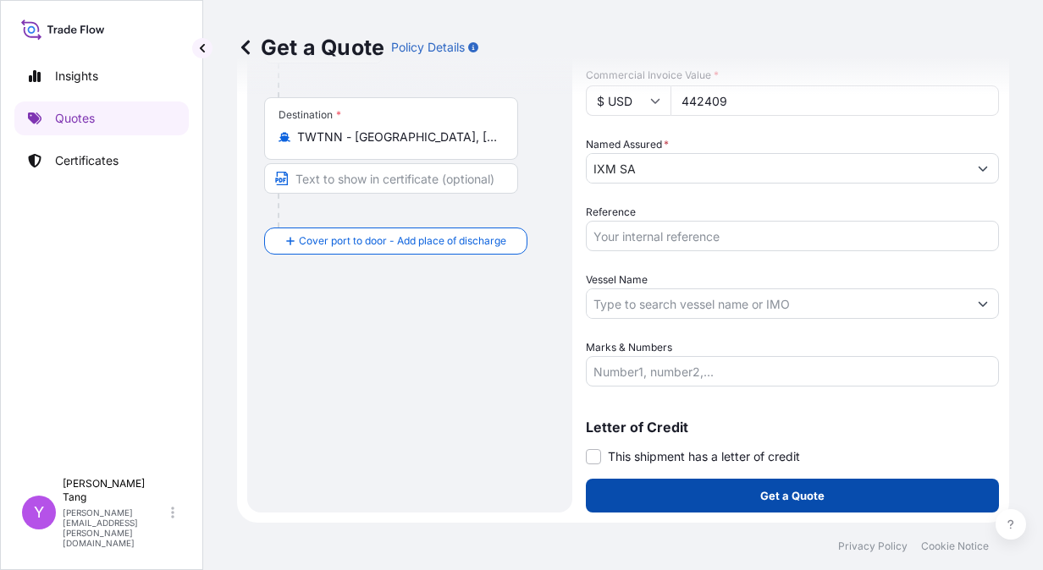
click at [859, 496] on button "Get a Quote" at bounding box center [792, 496] width 413 height 34
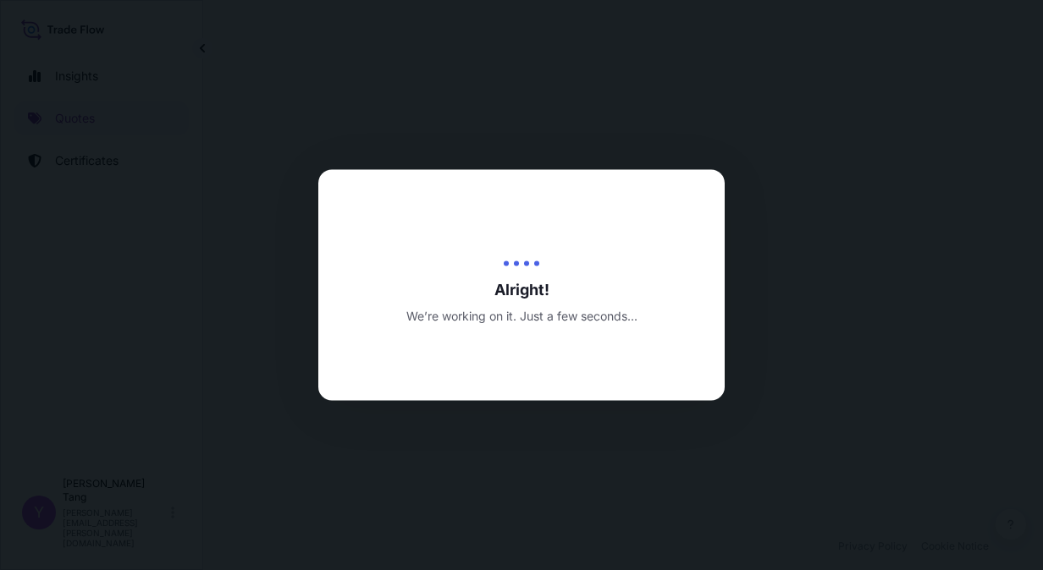
select select "Sea"
select select "31846"
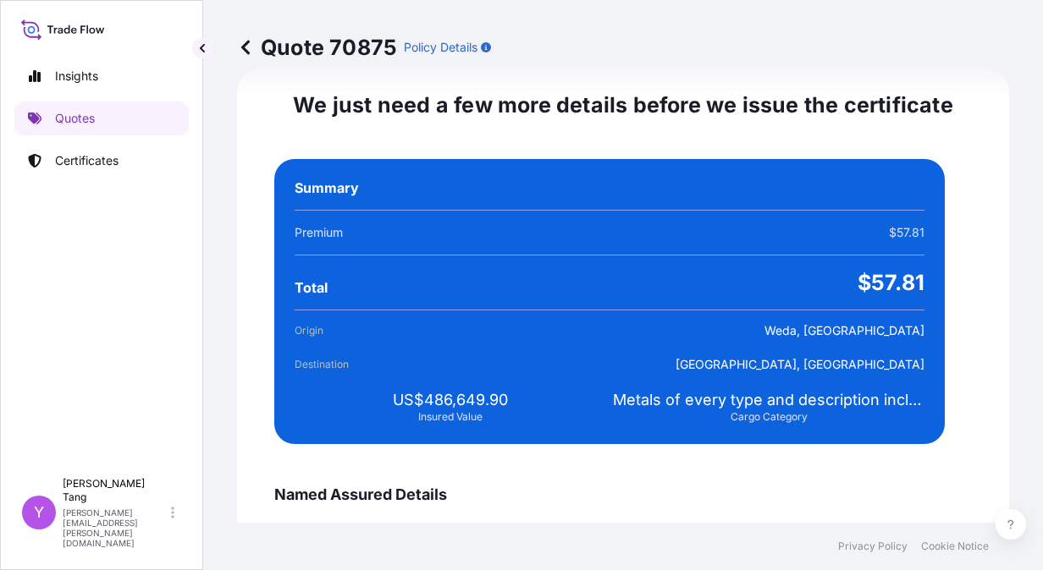
scroll to position [3079, 0]
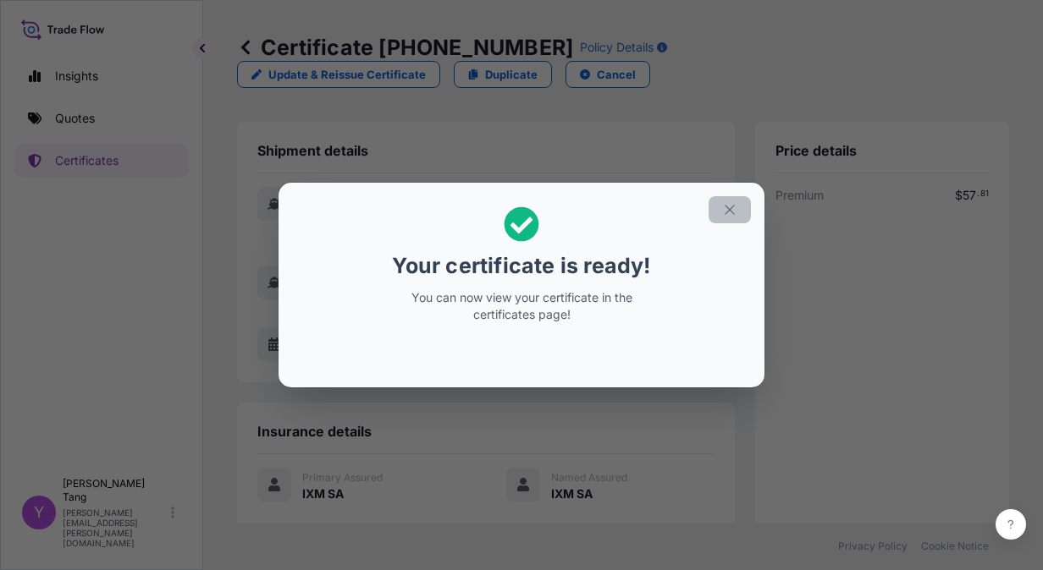
click at [729, 207] on icon "button" at bounding box center [729, 209] width 15 height 15
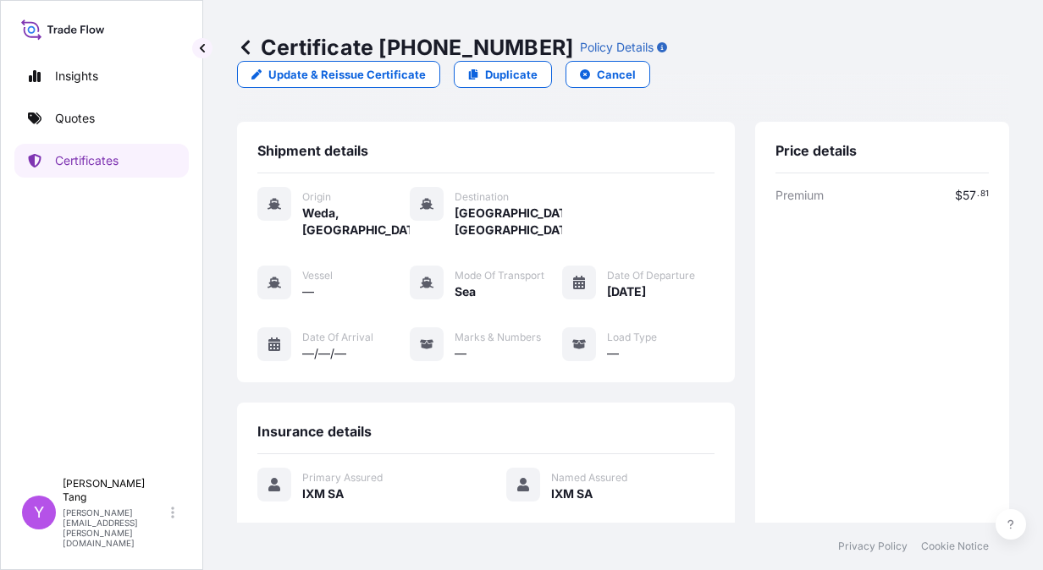
scroll to position [285, 0]
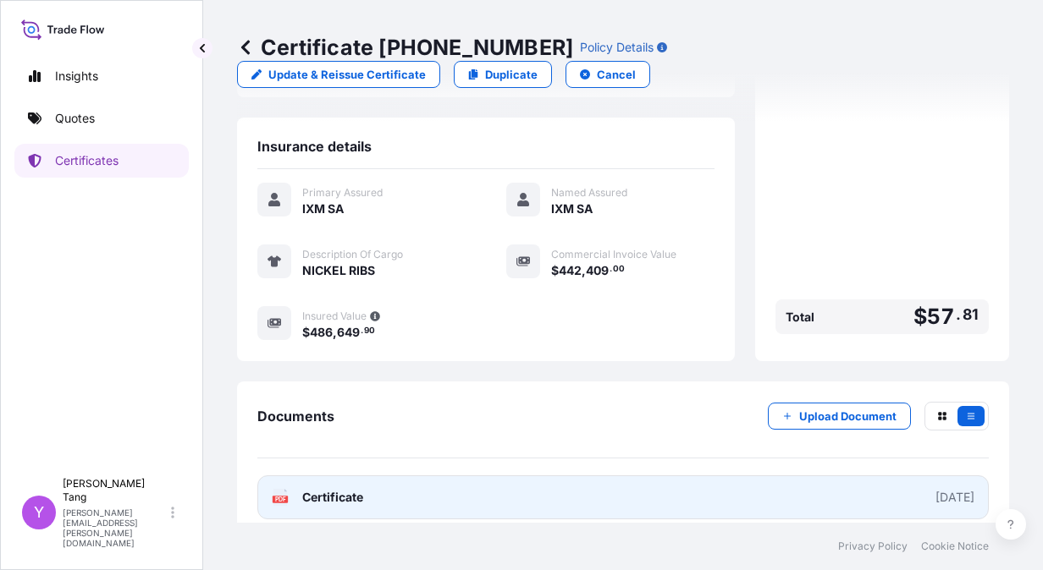
click at [890, 487] on link "PDF Certificate [DATE]" at bounding box center [622, 498] width 731 height 44
